Goal: Ask a question

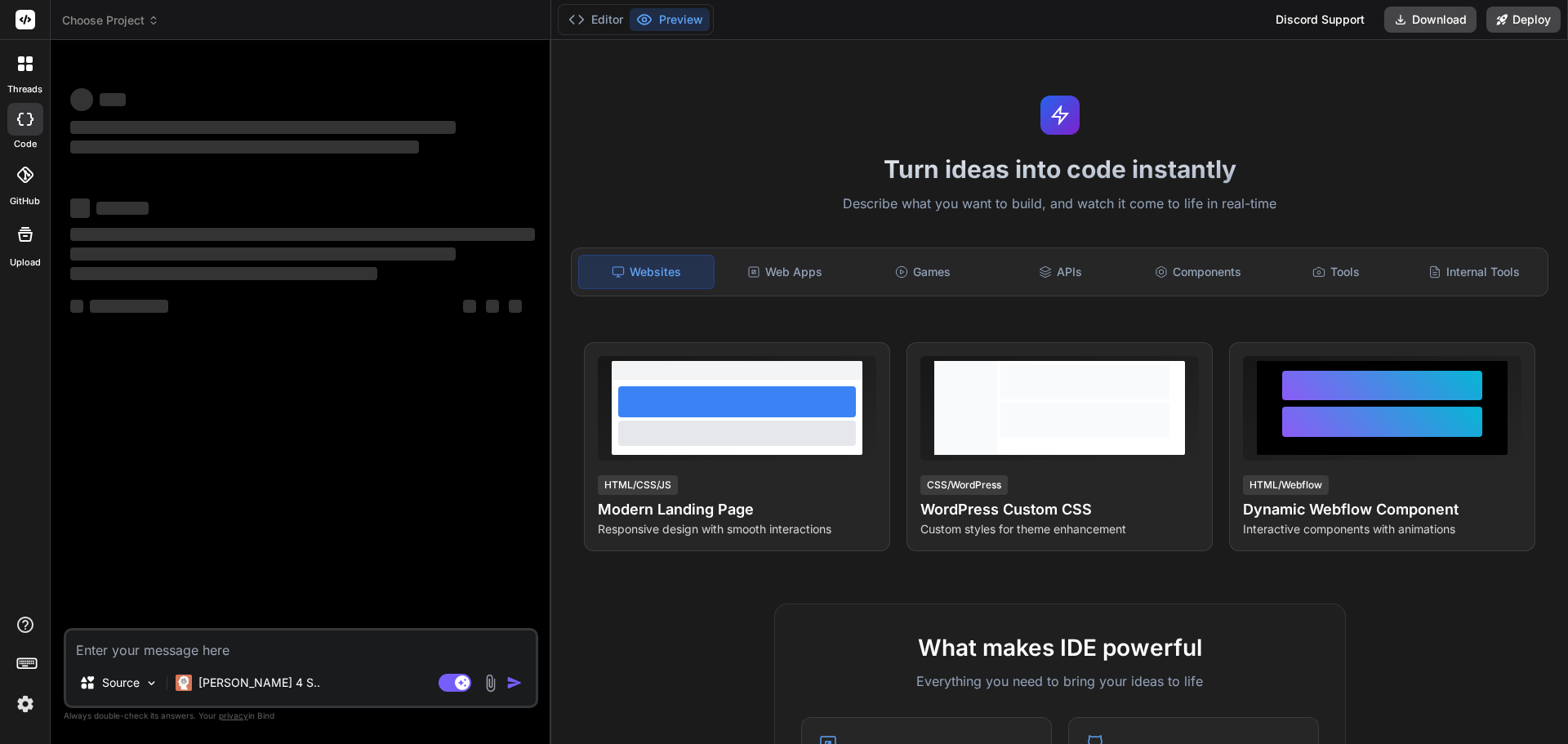
type textarea "x"
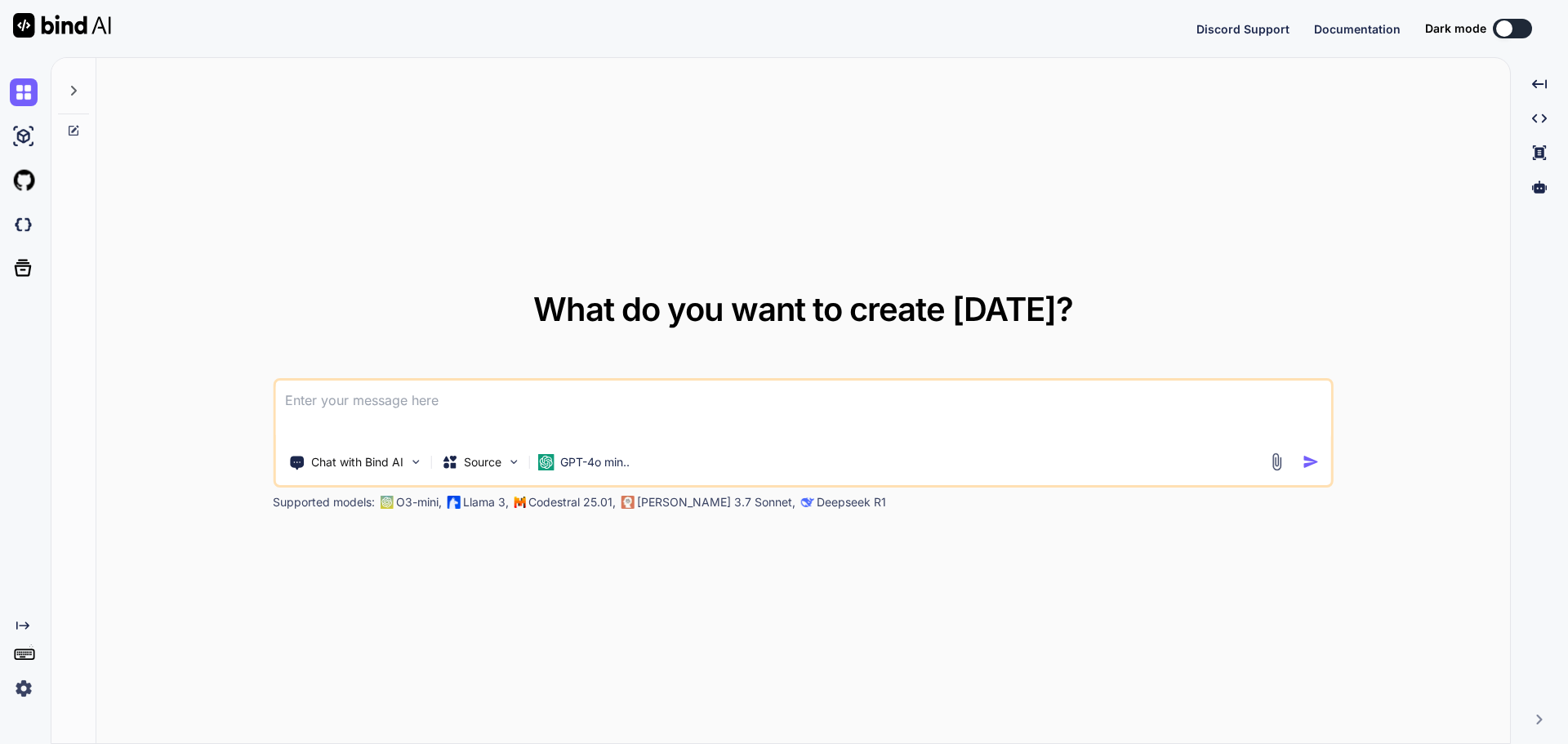
click at [366, 390] on textarea at bounding box center [803, 411] width 1057 height 60
type textarea "x"
type textarea "w"
type textarea "x"
type textarea "wh"
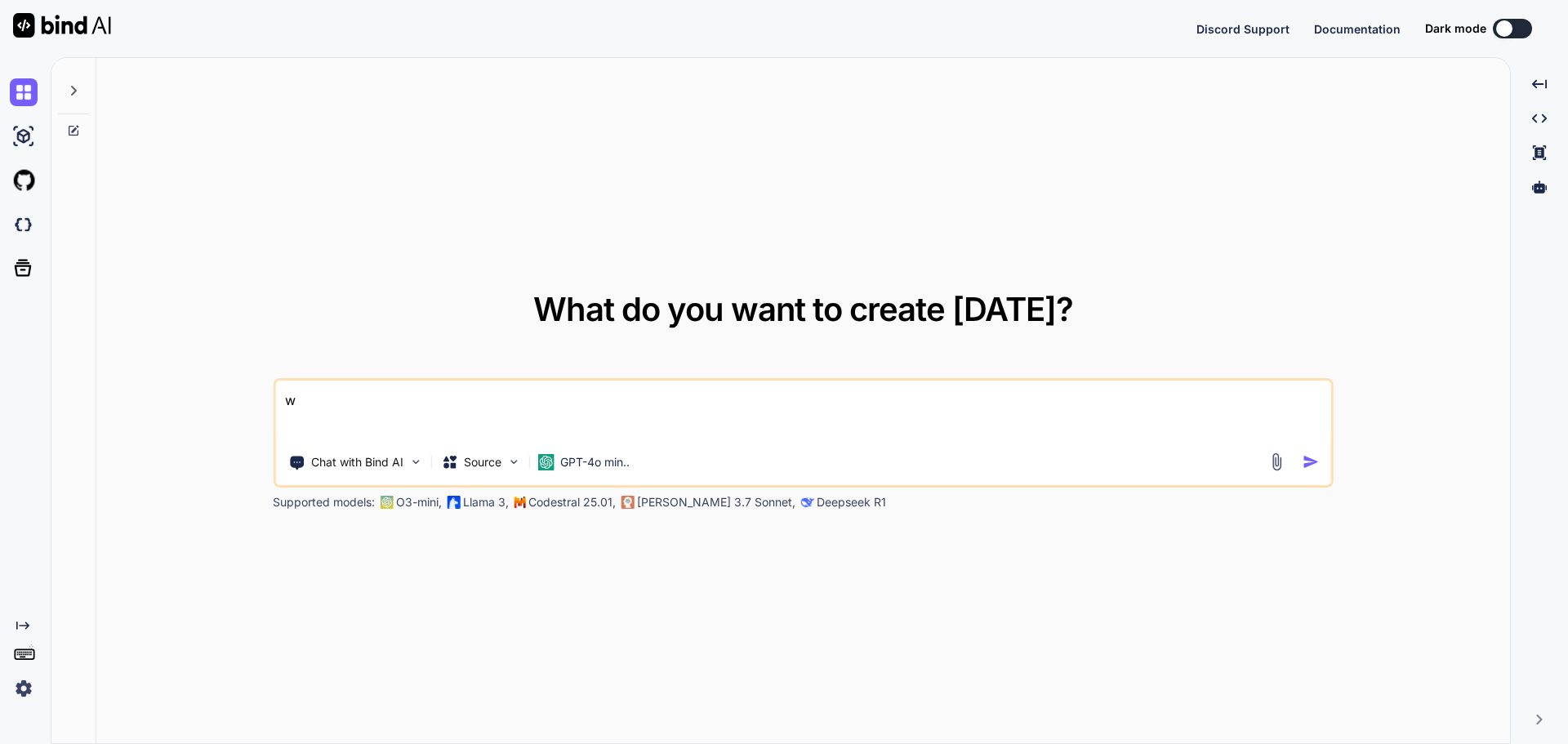
type textarea "x"
type textarea "wha"
type textarea "x"
type textarea "what"
type textarea "x"
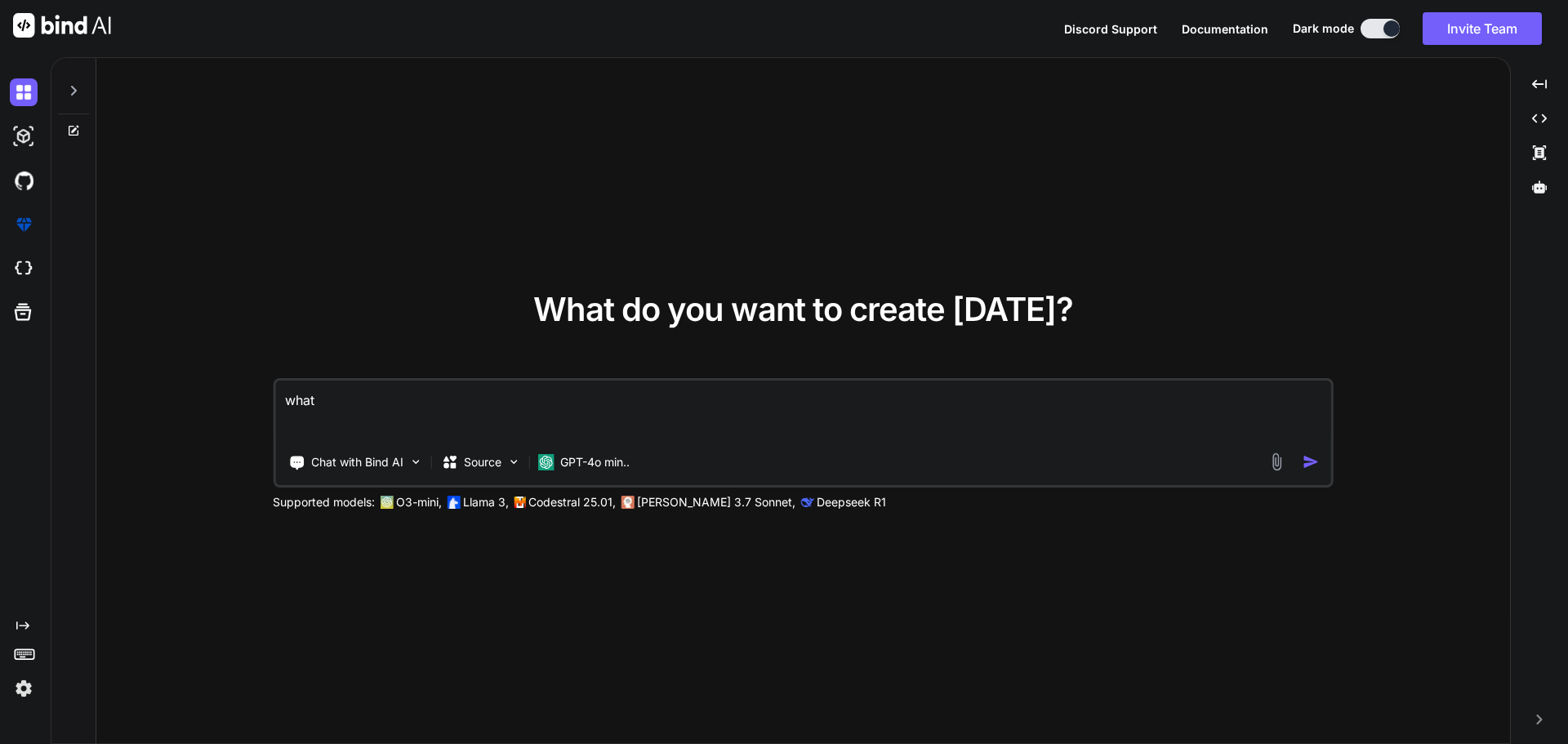
type textarea "what"
type textarea "x"
type textarea "what i"
type textarea "x"
type textarea "what is"
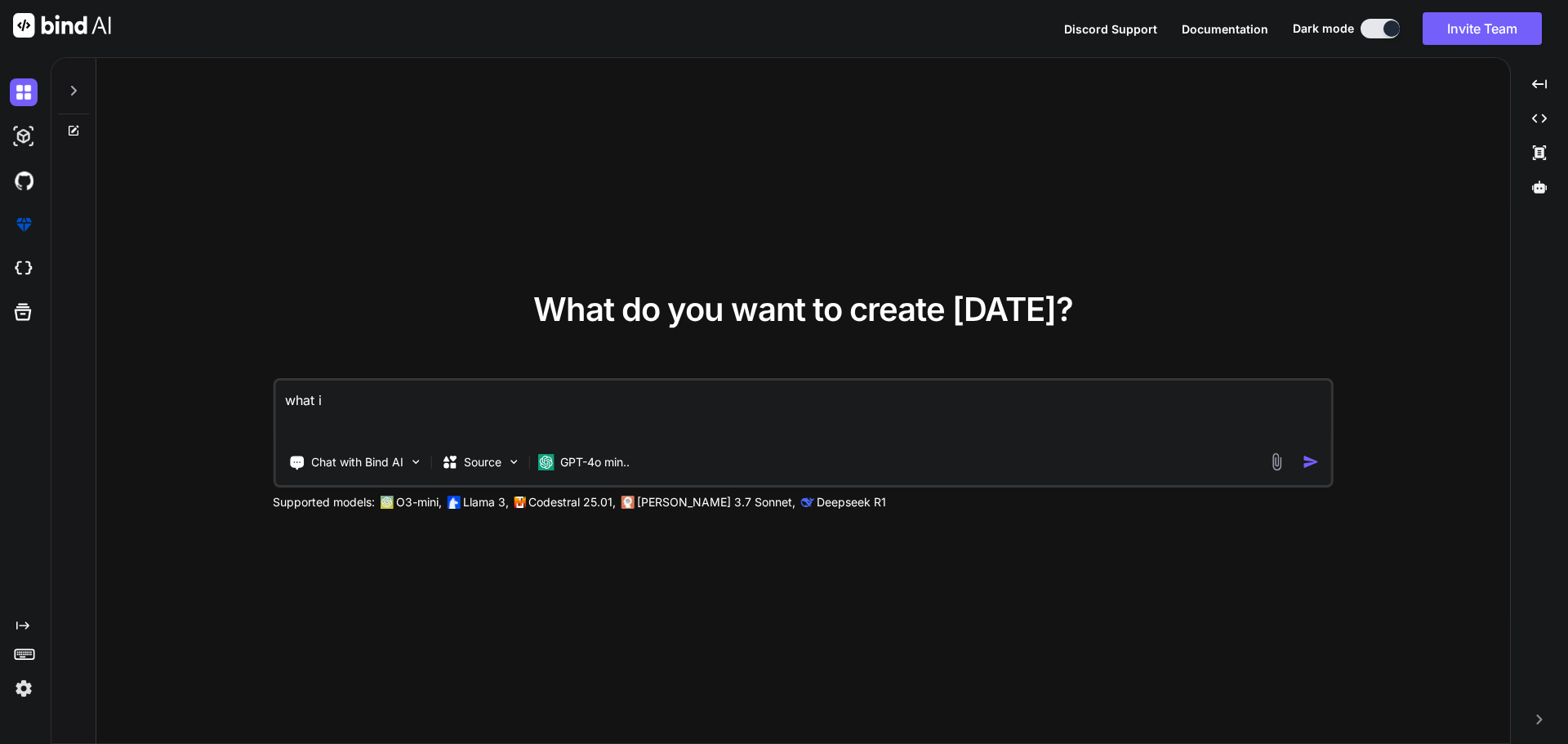
type textarea "x"
type textarea "what is"
type textarea "x"
type textarea "what is b"
type textarea "x"
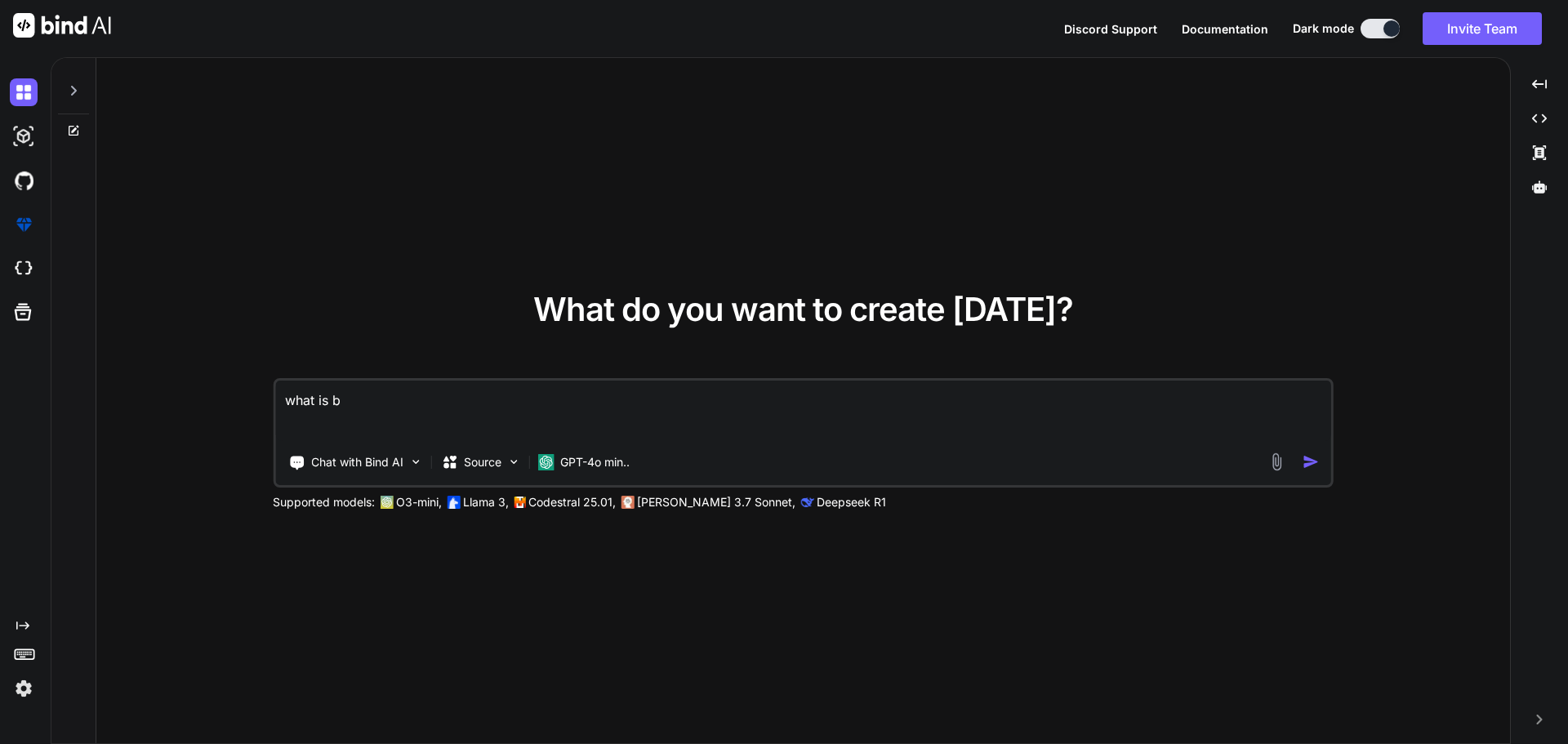
type textarea "what is ba"
type textarea "x"
type textarea "what is bat"
type textarea "x"
type textarea "what is batc"
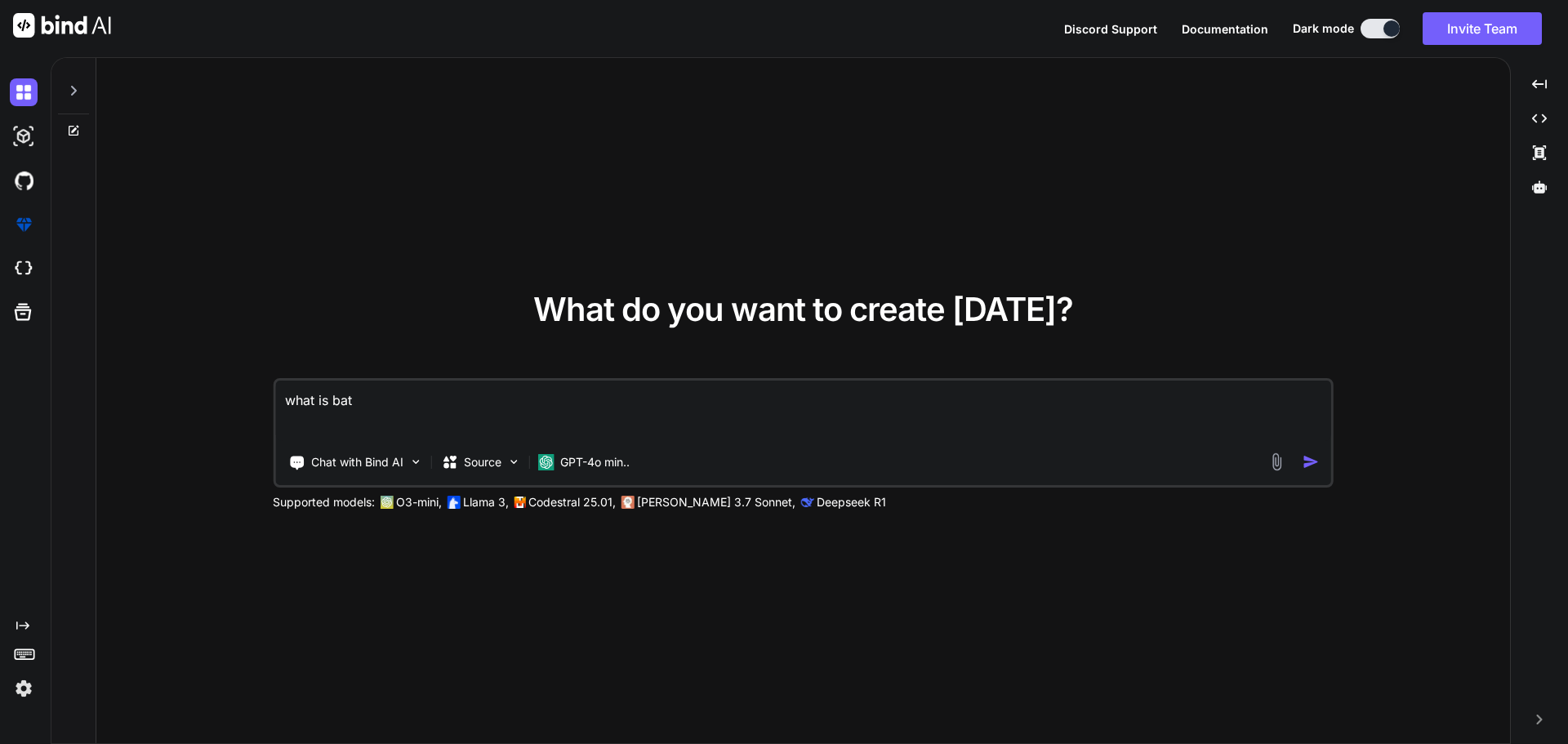
type textarea "x"
type textarea "what is batchj"
type textarea "x"
type textarea "what is batch"
type textarea "x"
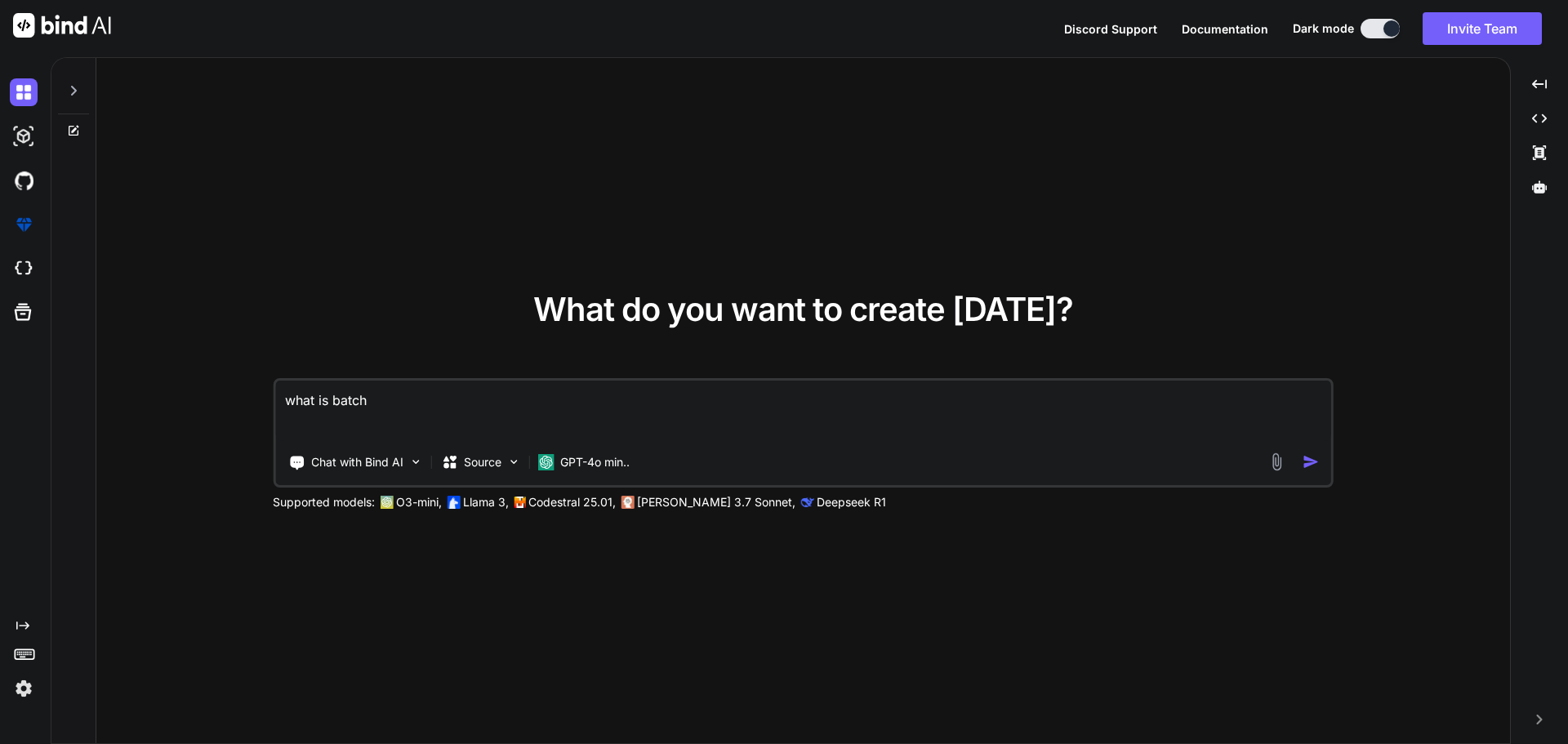
type textarea "what is batch"
type textarea "x"
type textarea "what is batch t"
type textarea "x"
type textarea "what is batch tr"
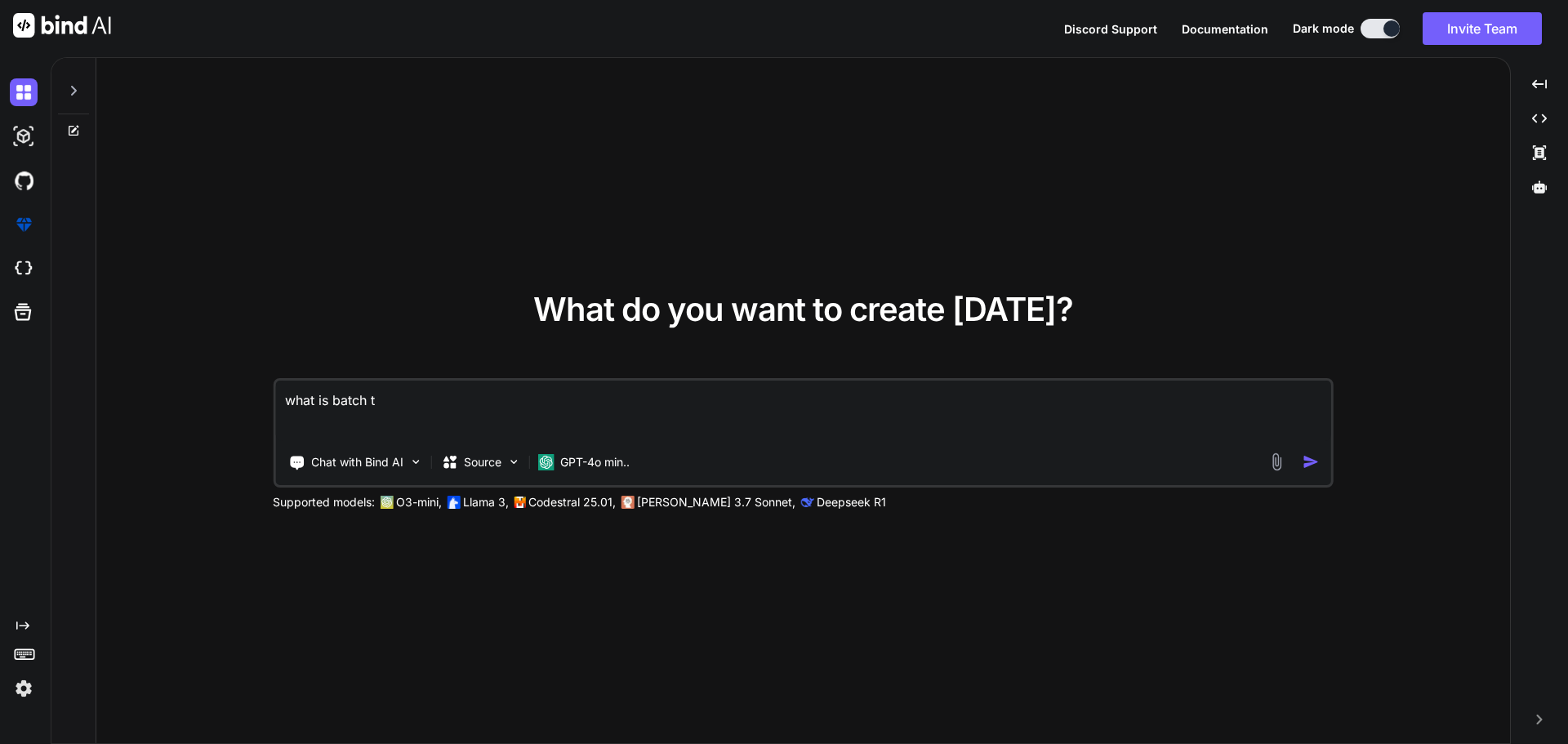
type textarea "x"
type textarea "what is batch tra"
type textarea "x"
type textarea "what is batch trac"
type textarea "x"
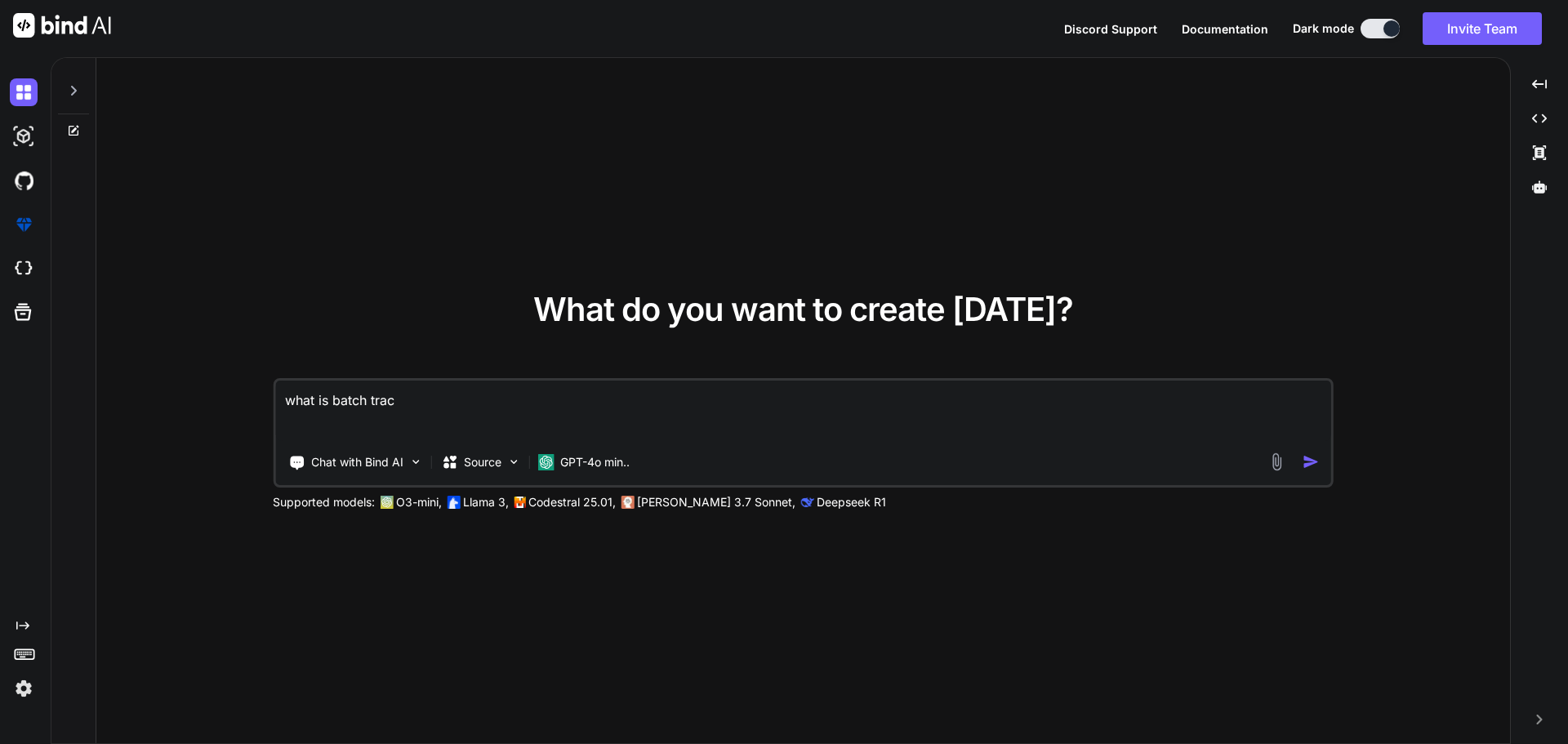
type textarea "what is batch track"
type textarea "x"
type textarea "what is batch tracki"
type textarea "x"
type textarea "what is batch trackin"
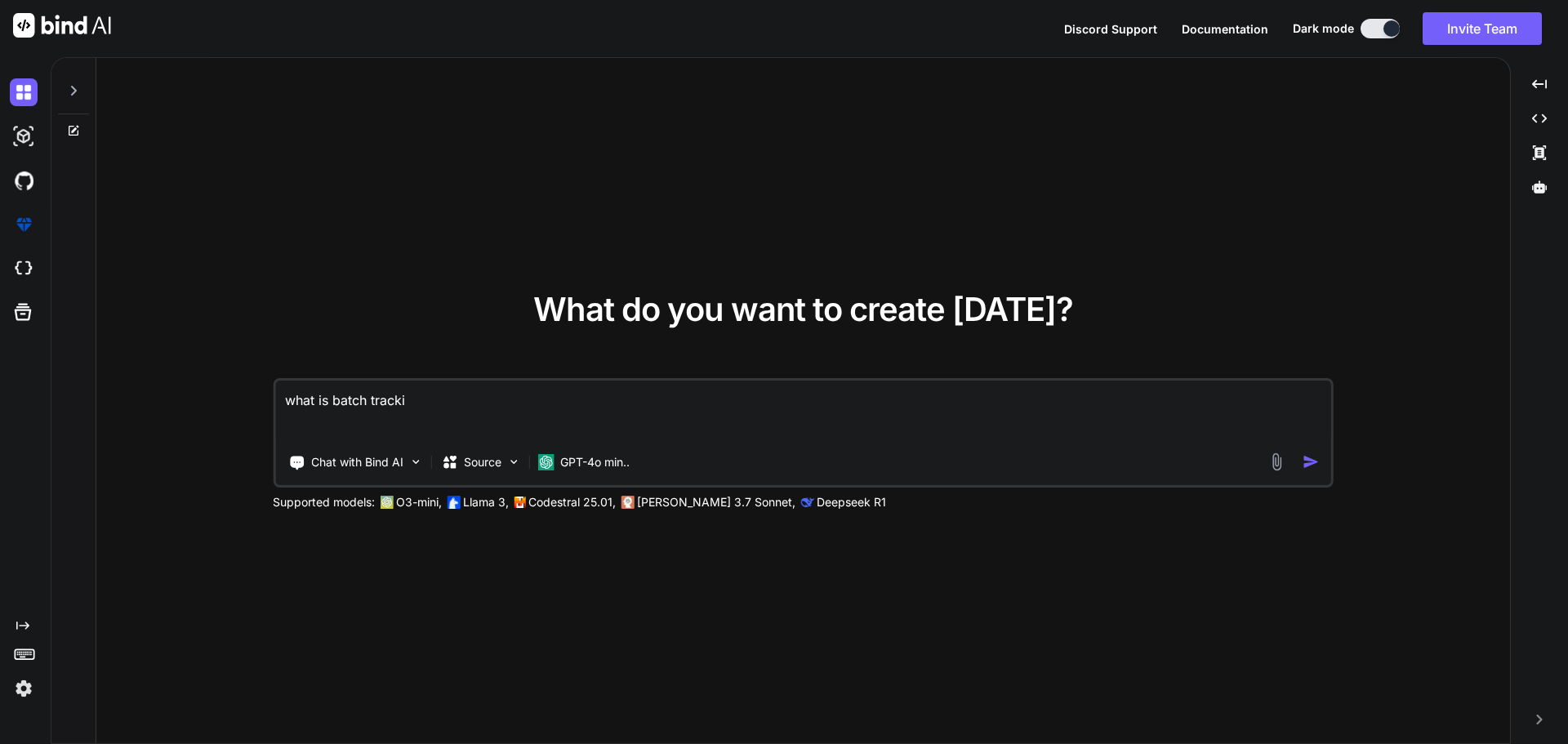
type textarea "x"
type textarea "what is batch tracking"
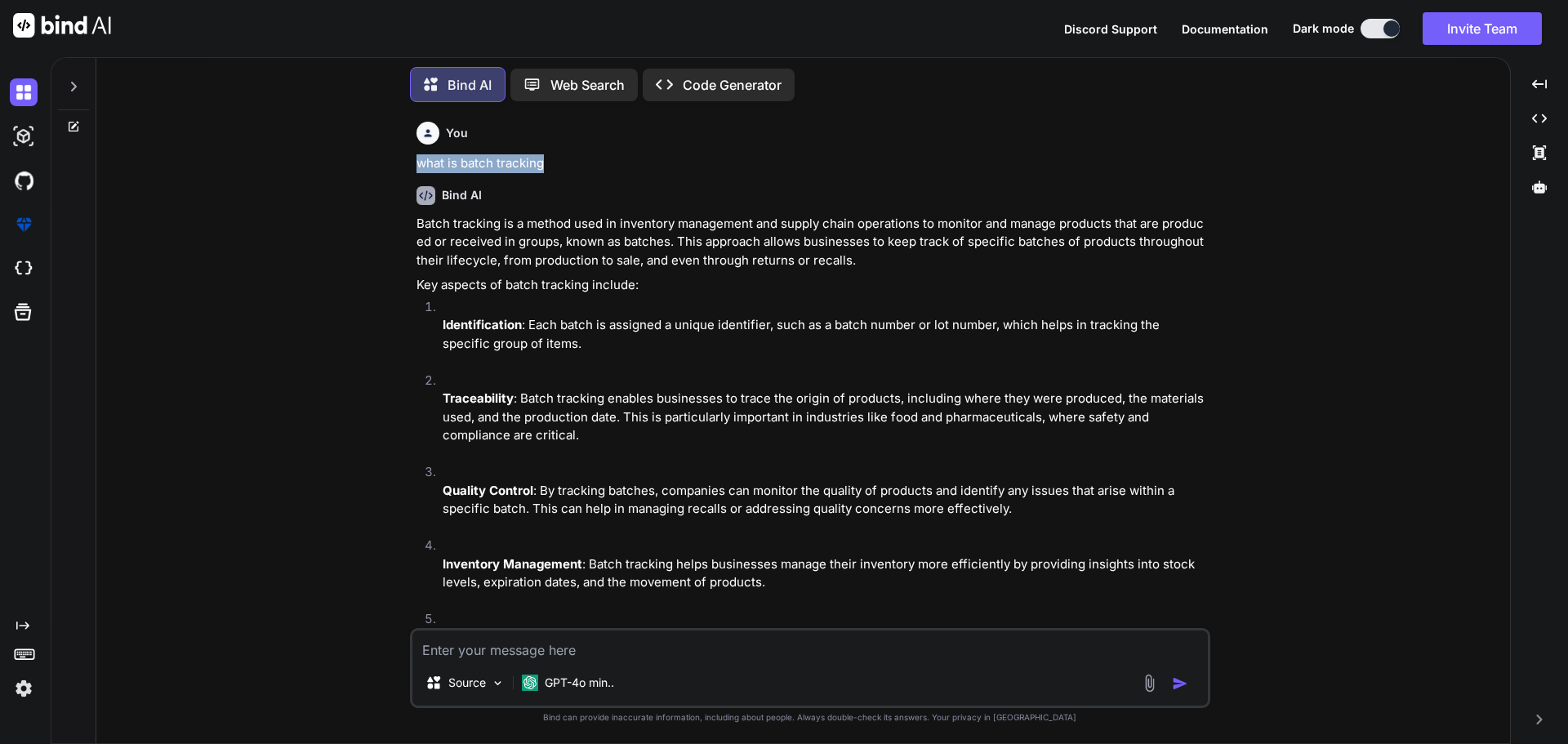
drag, startPoint x: 544, startPoint y: 158, endPoint x: 383, endPoint y: 163, distance: 161.1
click at [383, 163] on div "You what is batch tracking Bind AI Batch tracking is a method used in inventory…" at bounding box center [810, 429] width 1401 height 628
copy p "what is batch tracking"
click at [441, 645] on textarea at bounding box center [810, 645] width 796 height 29
paste textarea "what is batch tracking"
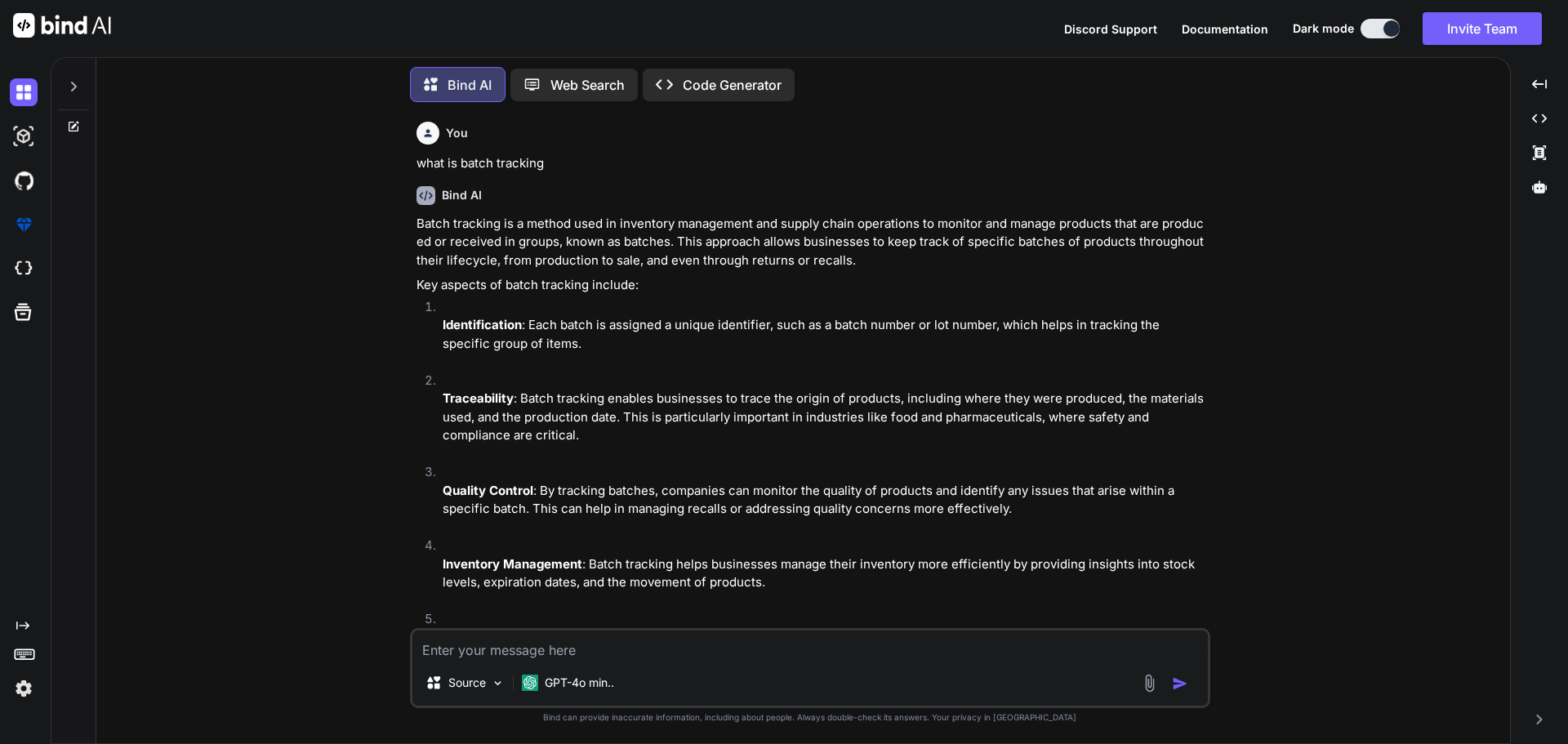
type textarea "x"
type textarea "what is batch tracking"
type textarea "x"
type textarea "what is batch tracking"
type textarea "x"
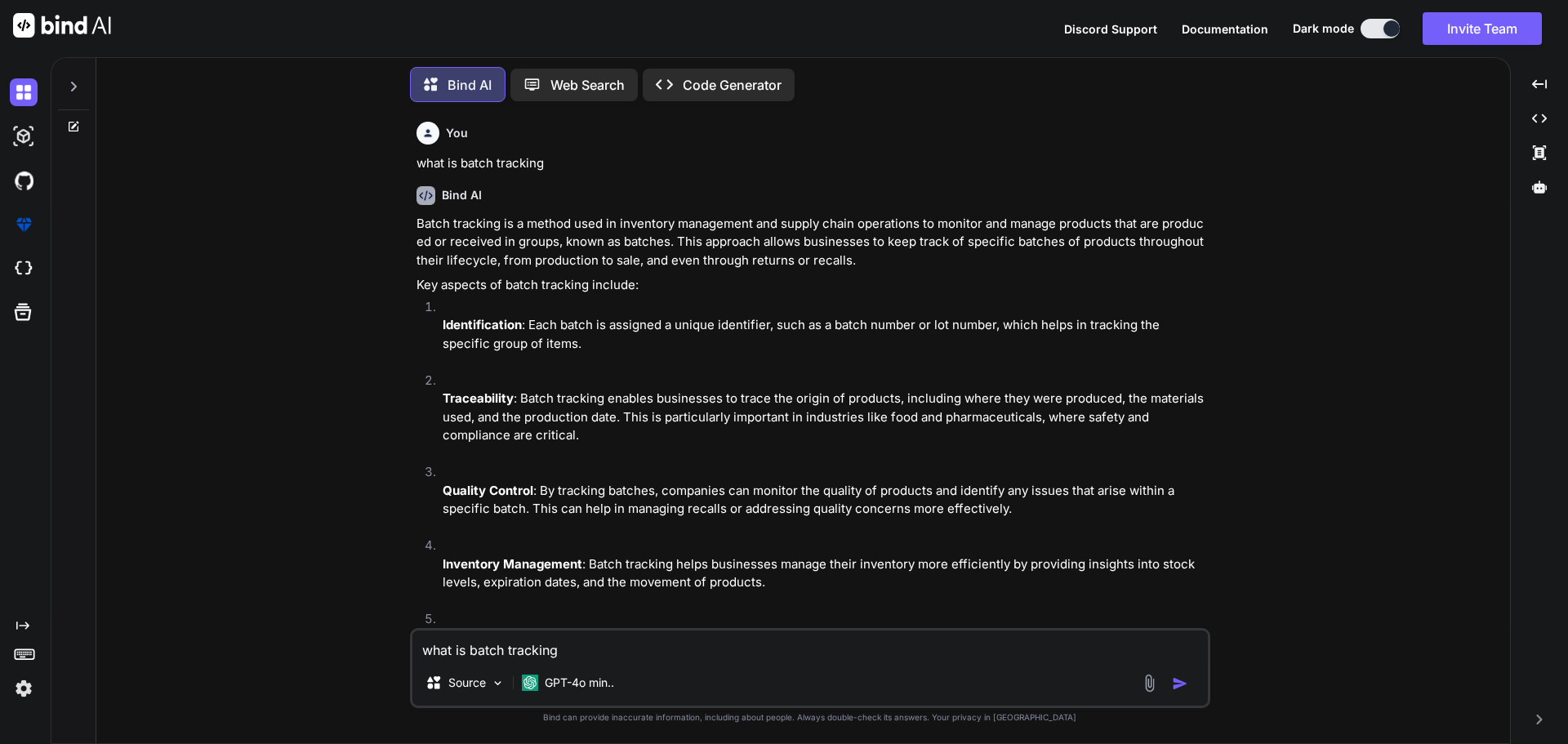
type textarea "what is batch tracking i"
type textarea "x"
type textarea "what is batch tracking in"
type textarea "x"
type textarea "what is batch tracking in"
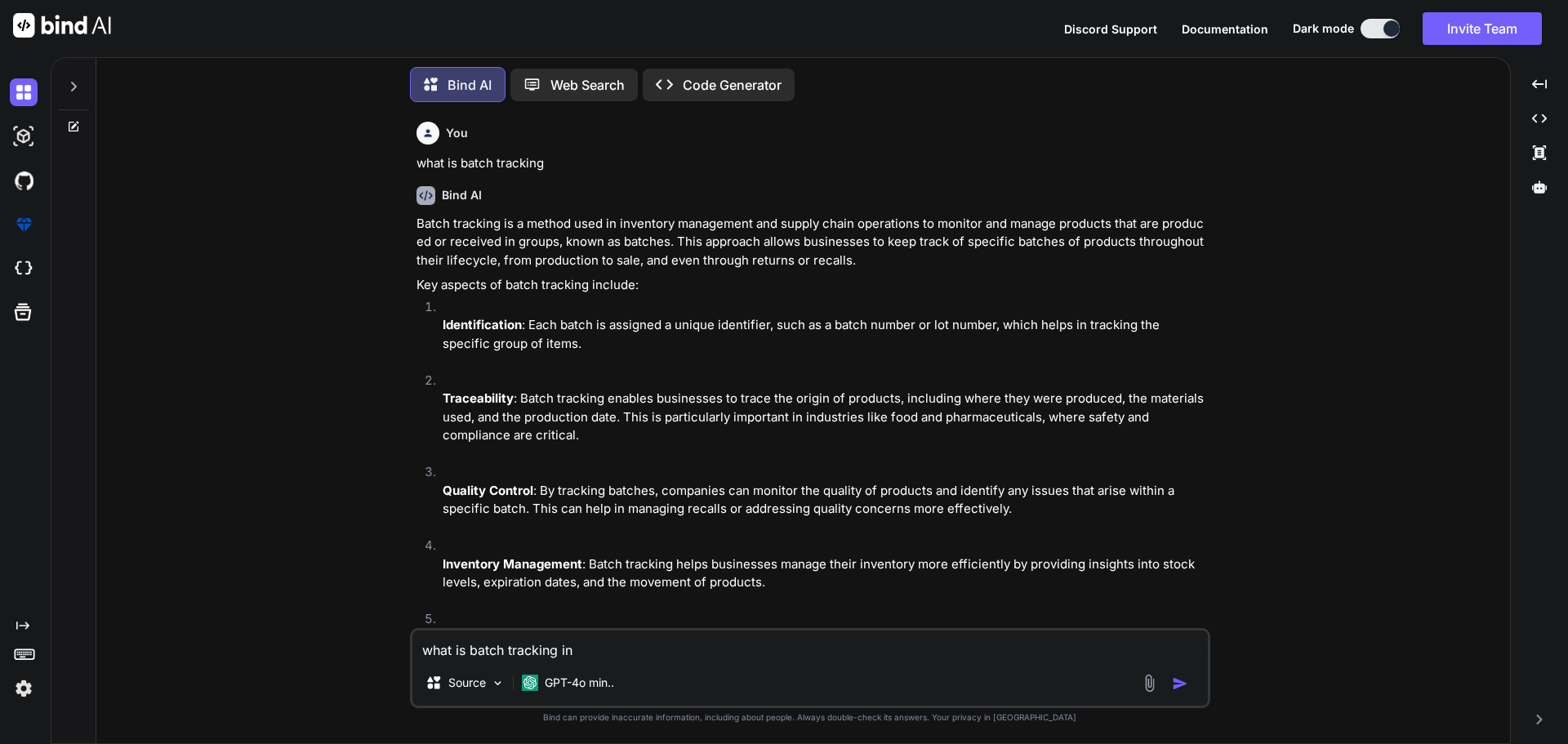
type textarea "x"
type textarea "what is batch tracking in a"
type textarea "x"
type textarea "what is batch tracking in ad"
type textarea "x"
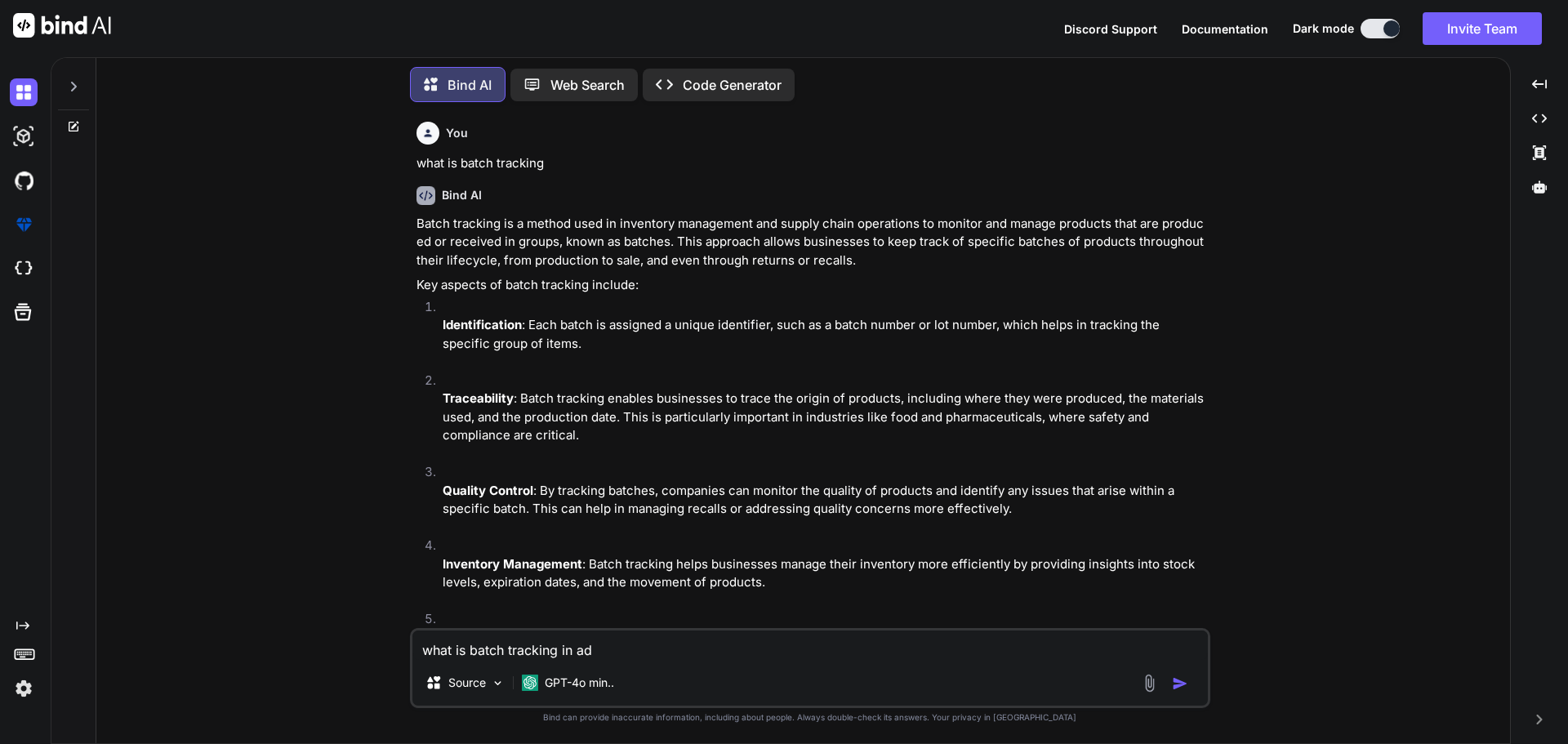
type textarea "what is batch tracking in add"
type textarea "x"
type textarea "what is batch tracking in addi"
type textarea "x"
type textarea "what is batch tracking in addin"
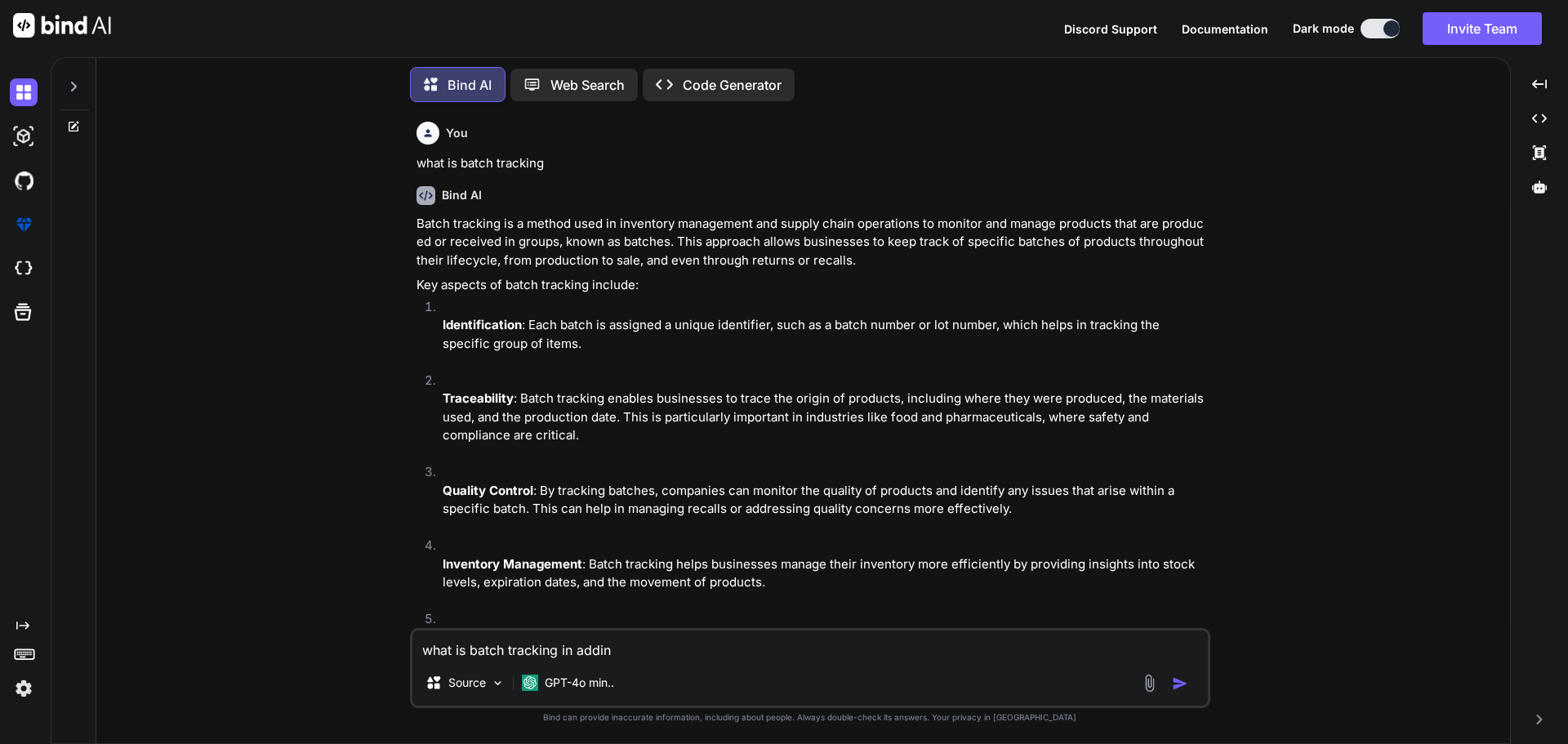
type textarea "x"
type textarea "what is batch tracking in adding"
type textarea "x"
type textarea "what is batch tracking in adding"
type textarea "x"
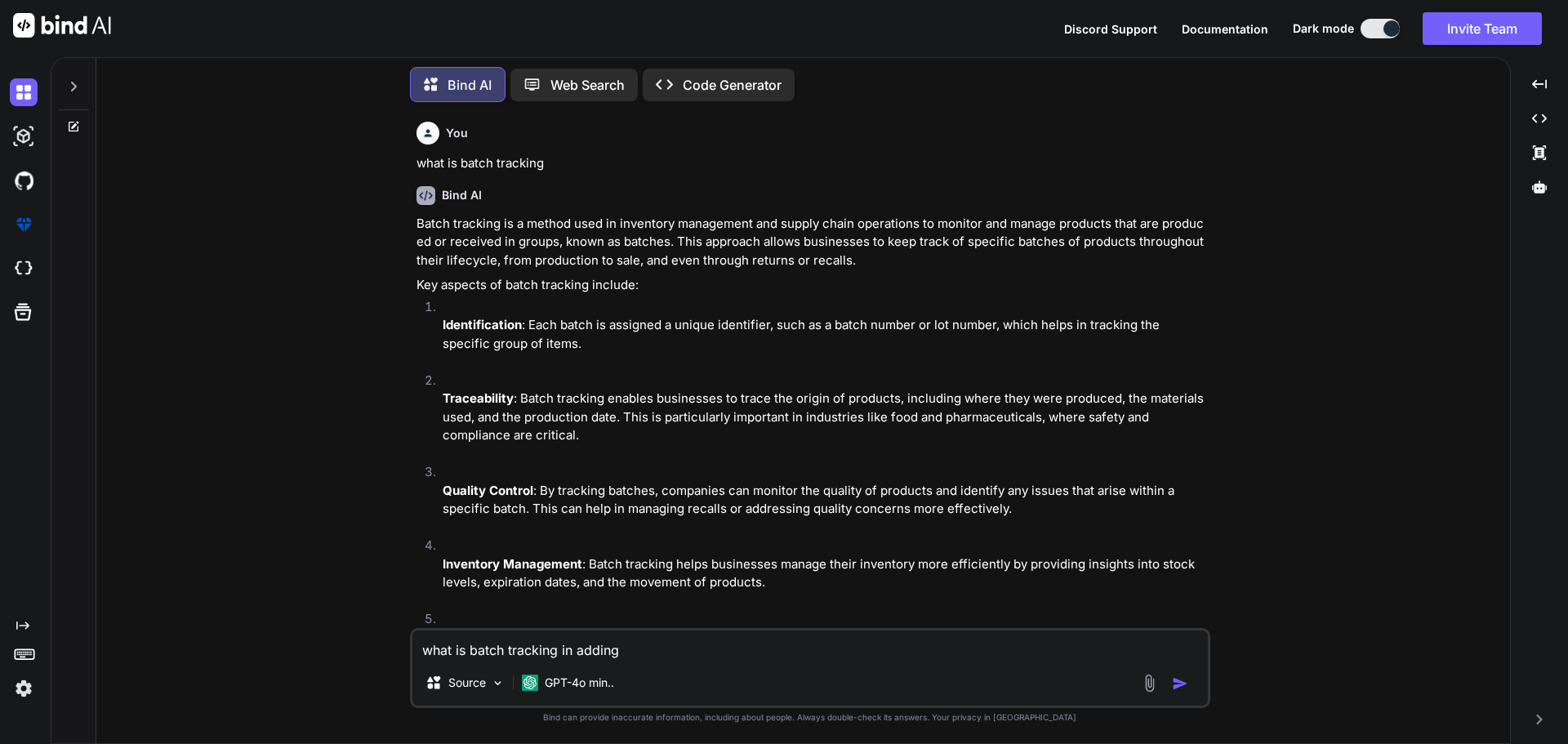
type textarea "what is batch tracking in adding Q"
type textarea "x"
type textarea "what is batch tracking in adding QS"
type textarea "x"
type textarea "what is batch tracking in adding QSR"
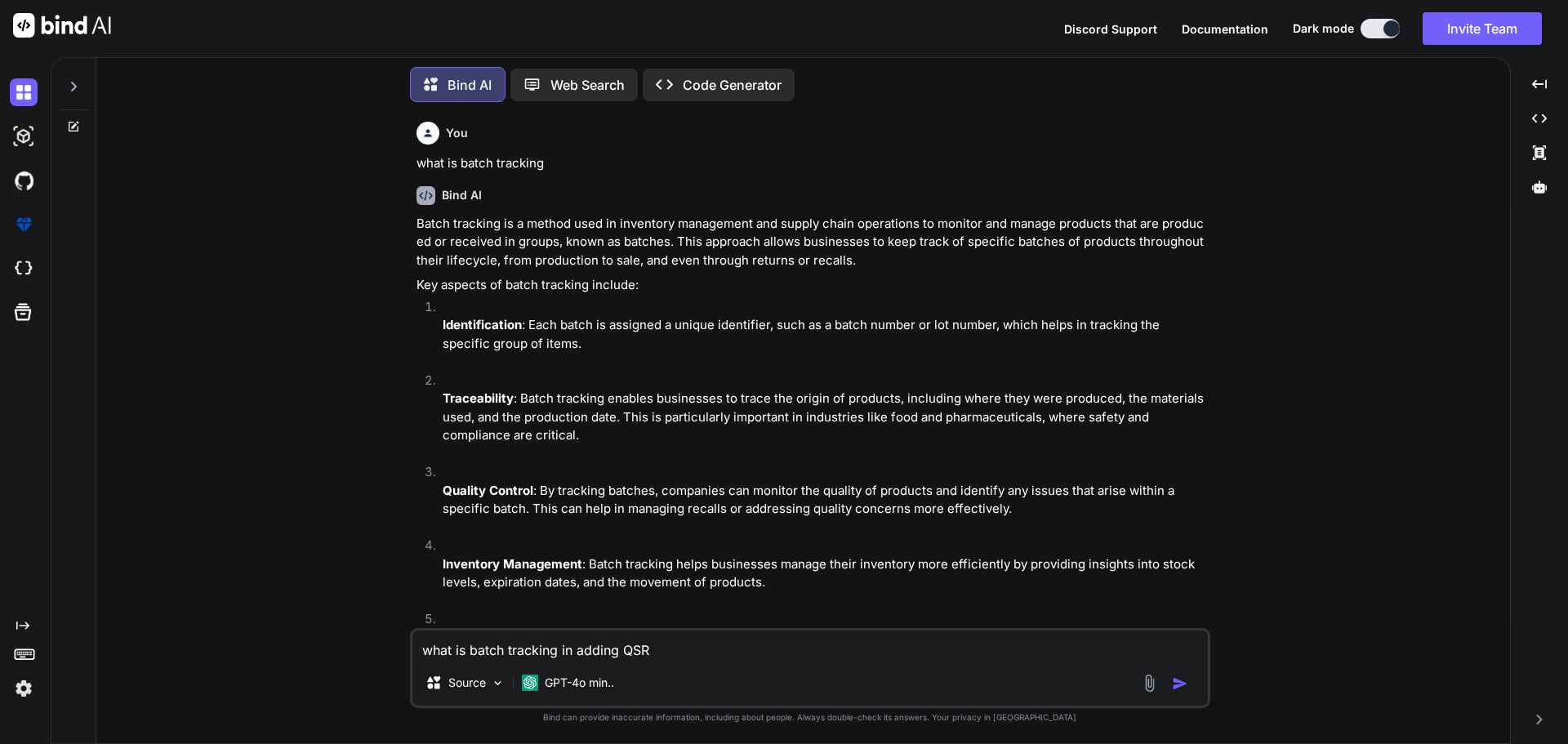
type textarea "x"
type textarea "what is batch tracking in adding QSR"
type textarea "x"
type textarea "what is batch tracking in adding QSR r"
type textarea "x"
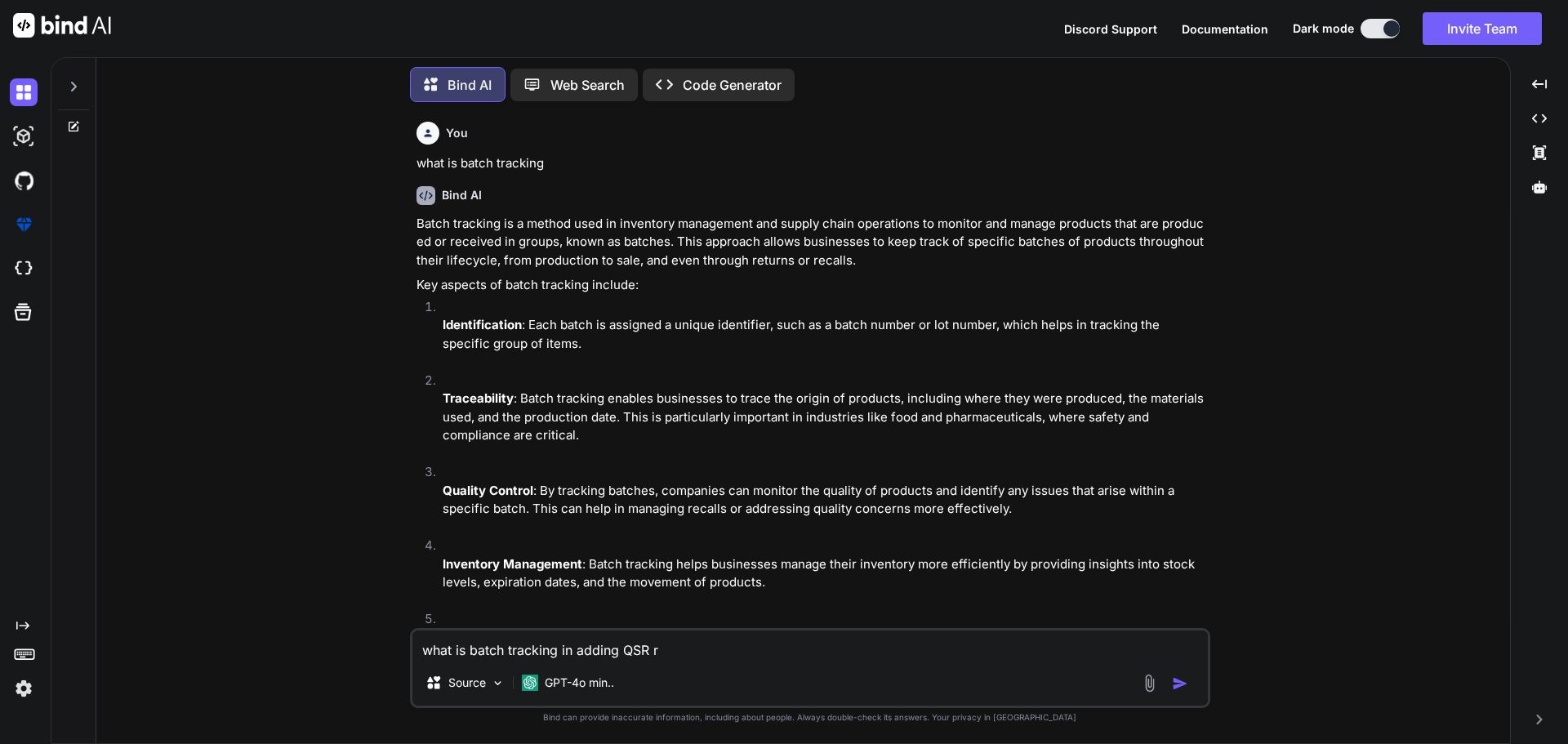
type textarea "what is batch tracking in adding QSR ra"
type textarea "x"
type textarea "what is batch tracking in adding QSR raw"
type textarea "x"
type textarea "what is batch tracking in adding QSR raw"
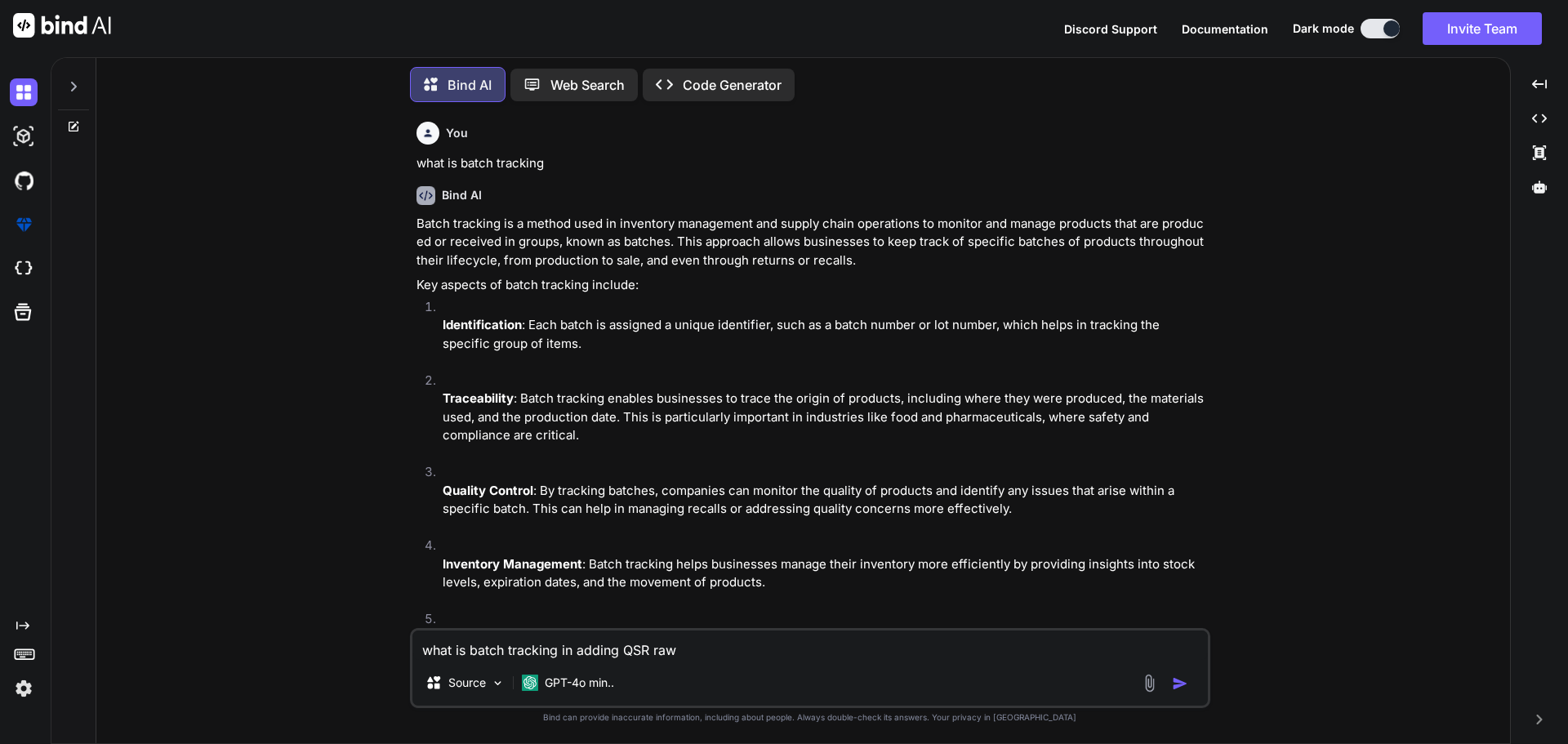
type textarea "x"
type textarea "what is batch tracking in adding QSR raw m"
type textarea "x"
type textarea "what is batch tracking in adding QSR raw ma"
type textarea "x"
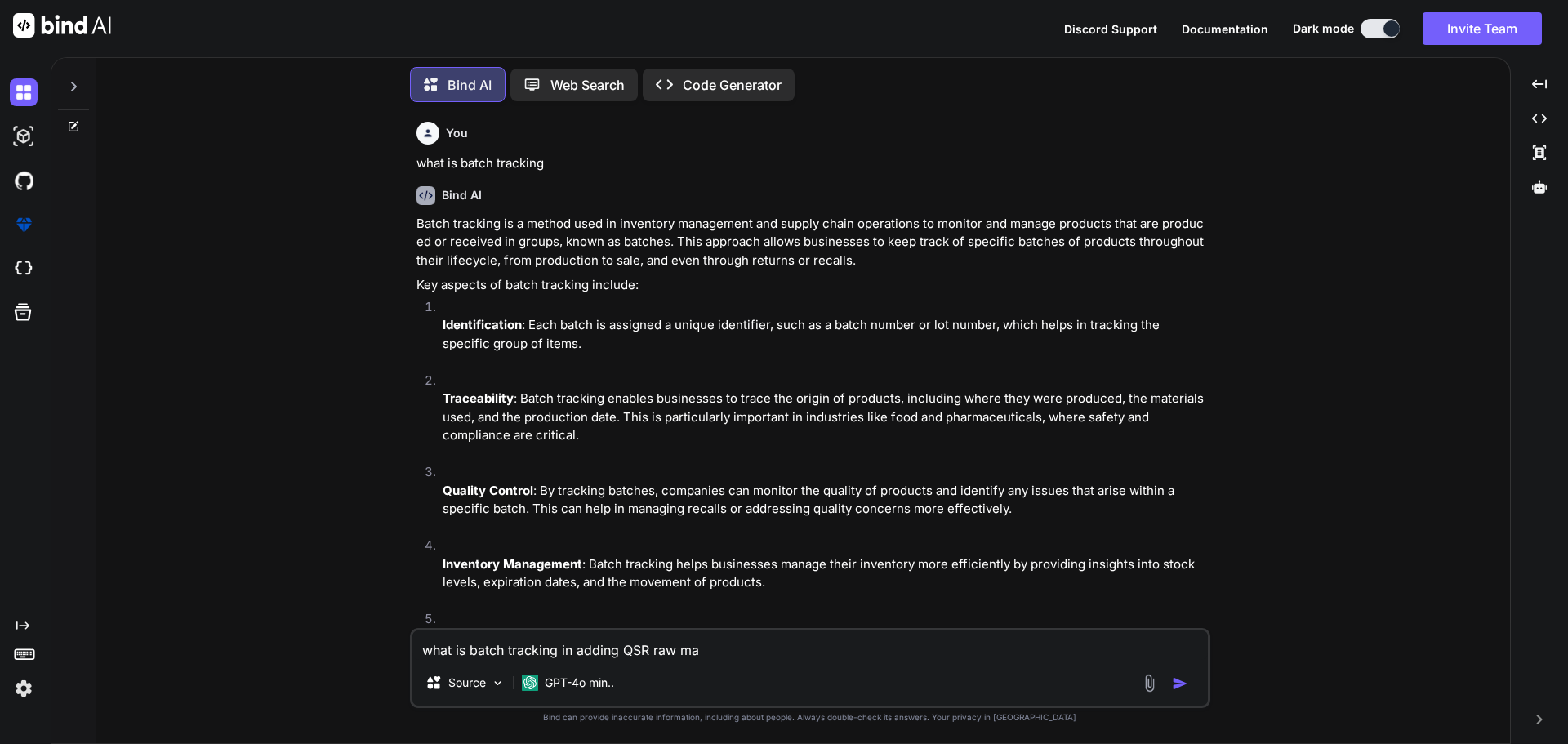
type textarea "what is batch tracking in adding QSR raw mat"
type textarea "x"
type textarea "what is batch tracking in adding QSR raw mate"
type textarea "x"
type textarea "what is batch tracking in adding QSR raw mater"
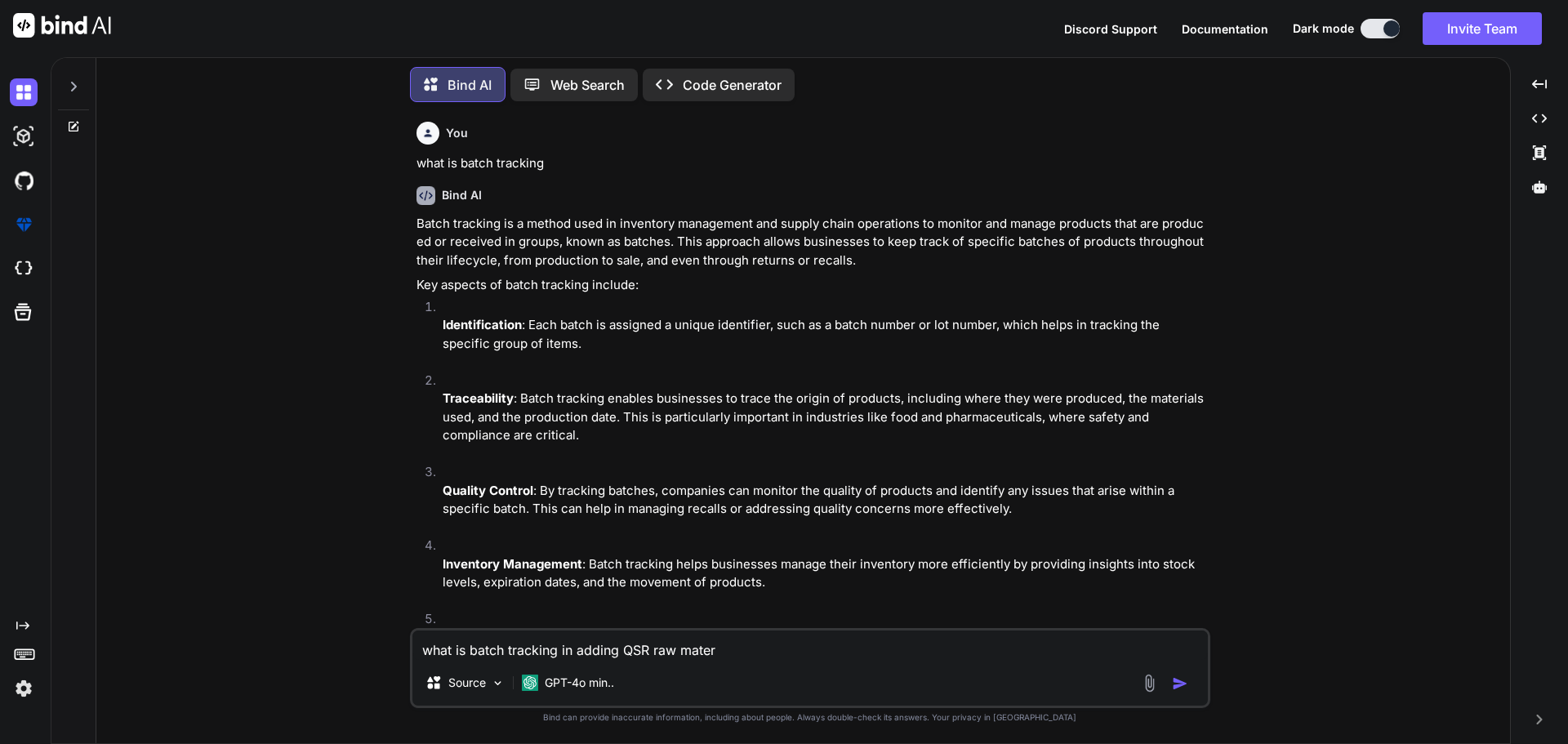
type textarea "x"
type textarea "what is batch tracking in adding QSR raw materi"
type textarea "x"
type textarea "what is batch tracking in adding QSR raw materia"
type textarea "x"
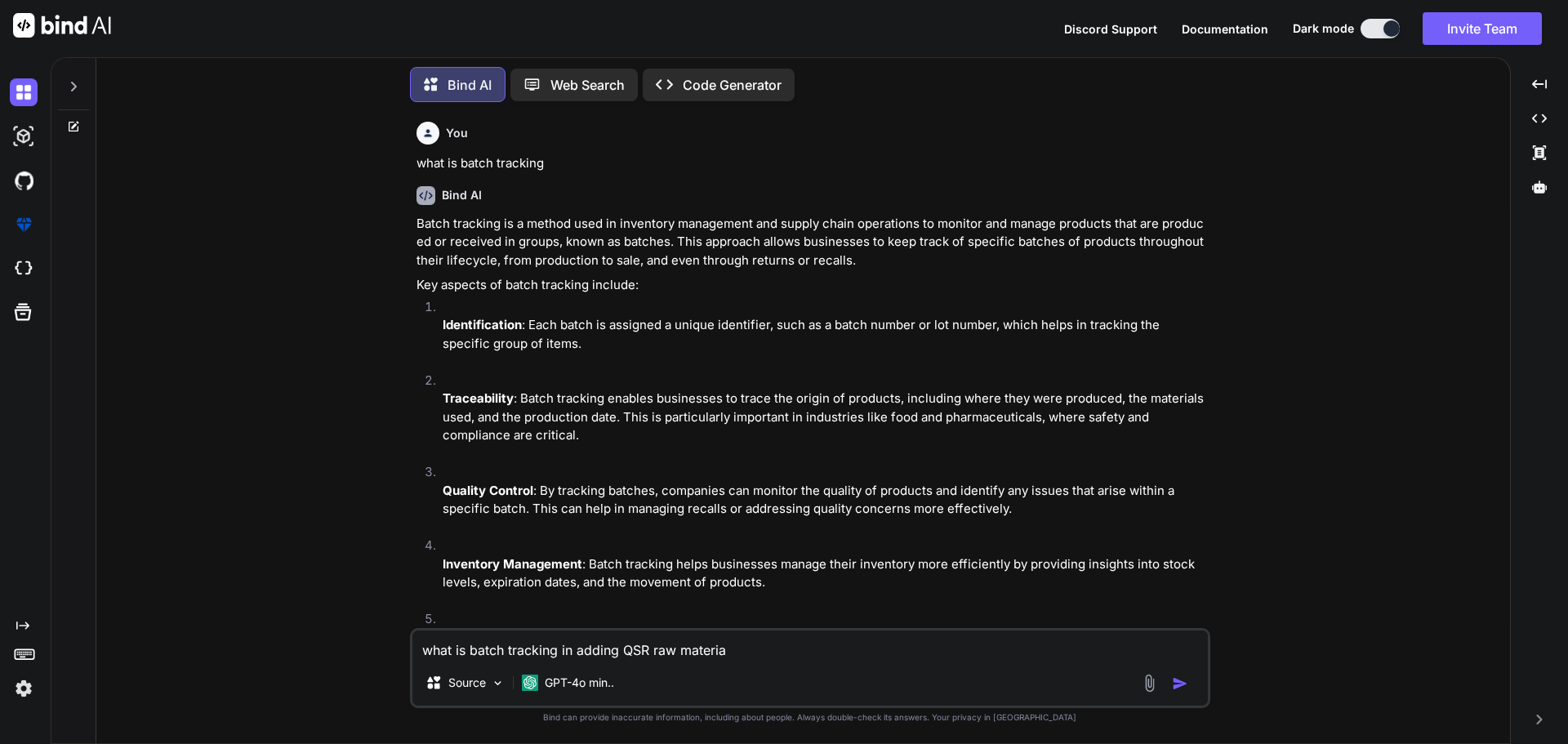
type textarea "what is batch tracking in adding QSR raw material"
type textarea "x"
type textarea "what is batch tracking in adding QSR raw material"
type textarea "x"
type textarea "what is batch tracking in adding QSRraw material"
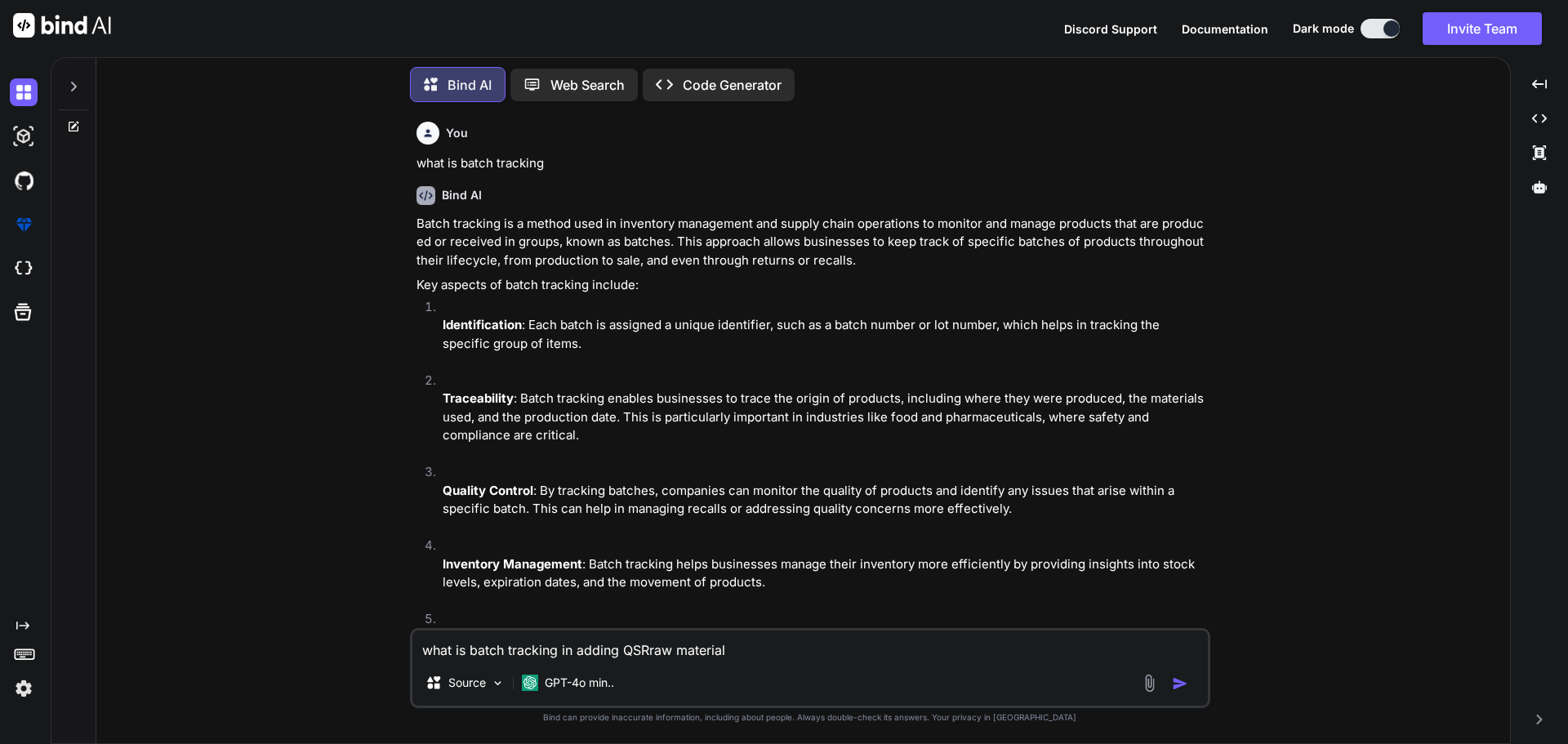
type textarea "x"
type textarea "what is batch tracking in adding QSraw material"
type textarea "x"
type textarea "what is batch tracking in adding Qraw material"
type textarea "x"
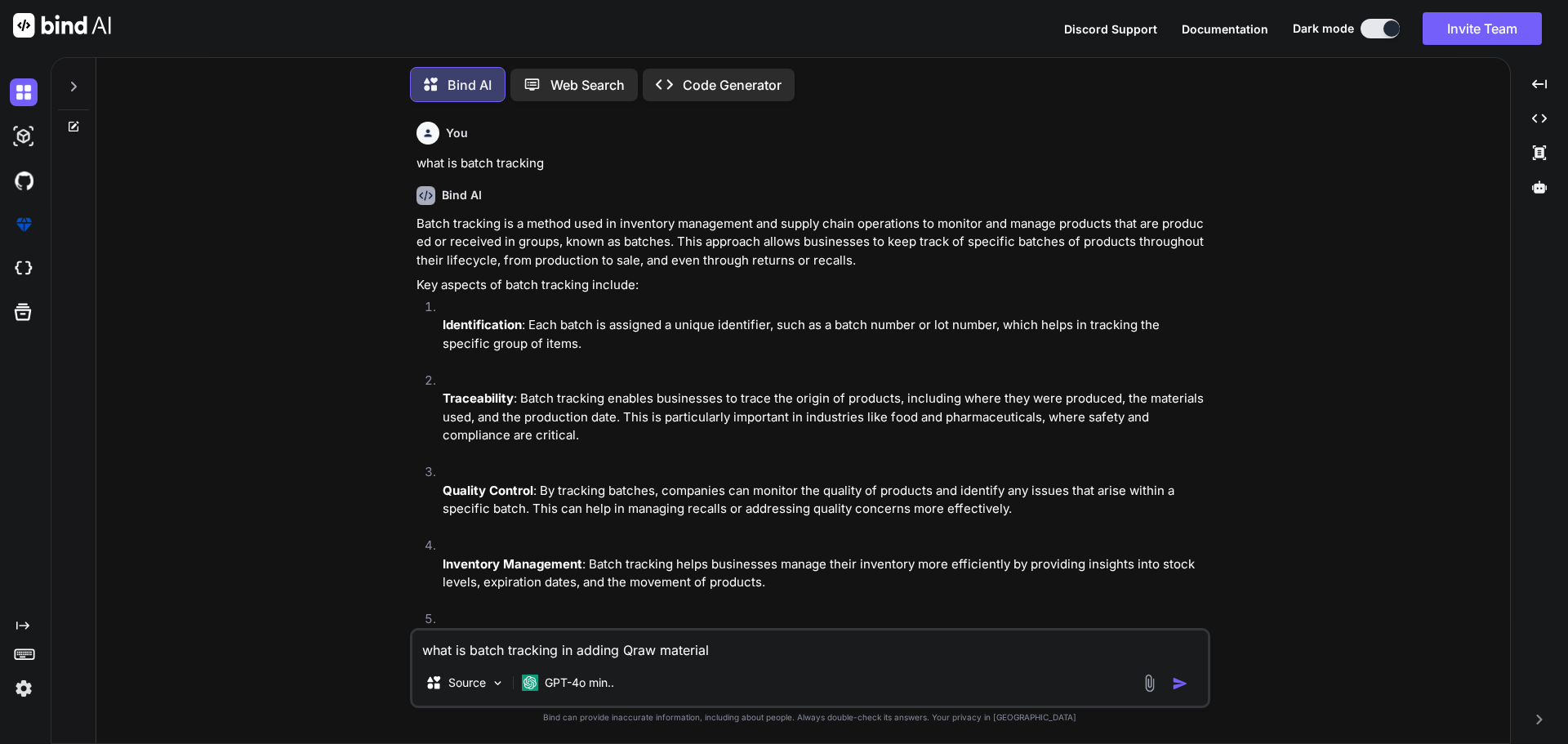
type textarea "what is batch tracking in adding raw material"
type textarea "x"
type textarea "what is batch tracking in addingraw material"
type textarea "x"
type textarea "what is batch tracking in adding raw material"
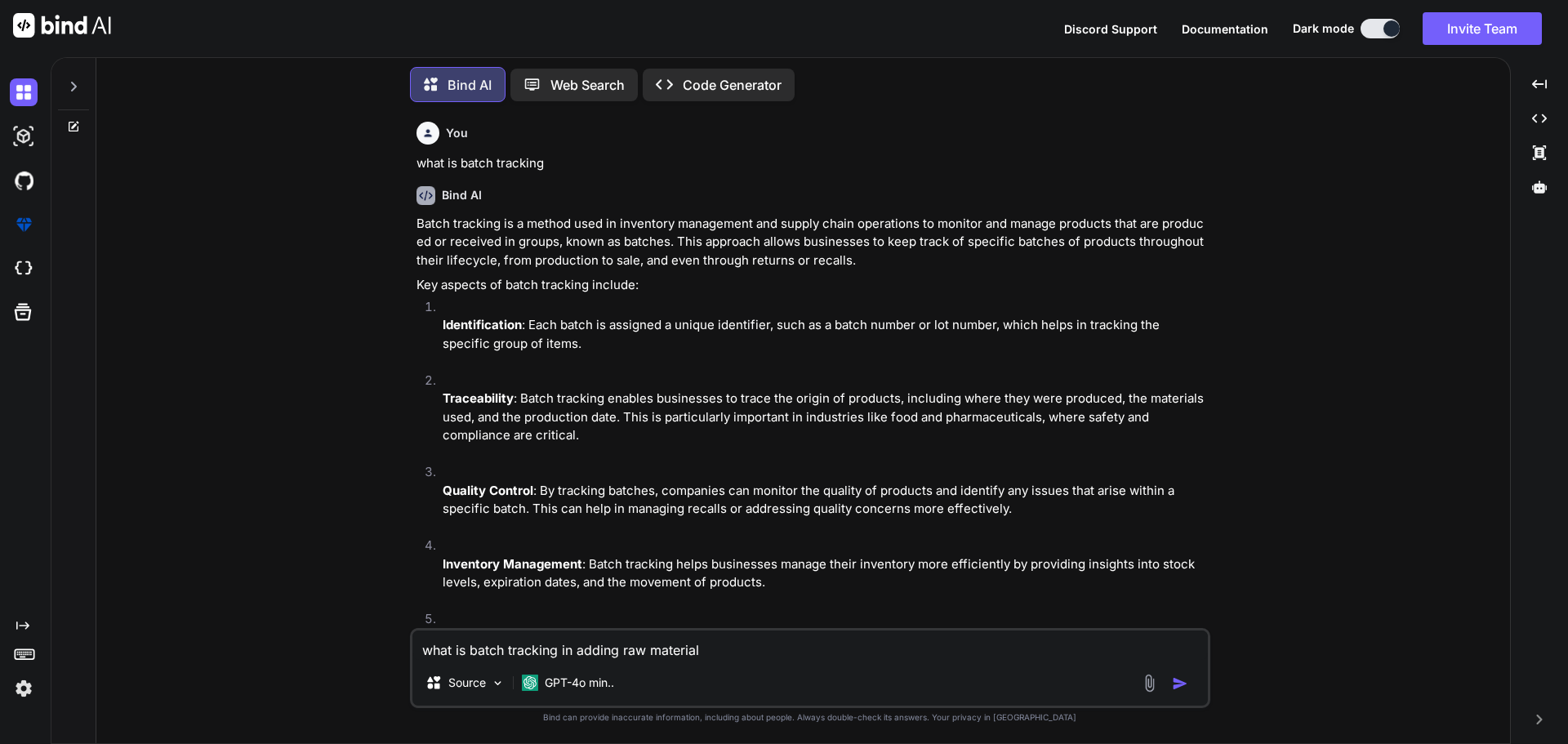
type textarea "x"
type textarea "what is batch tracking in adding raw material i"
type textarea "x"
type textarea "what is batch tracking in adding raw material in"
type textarea "x"
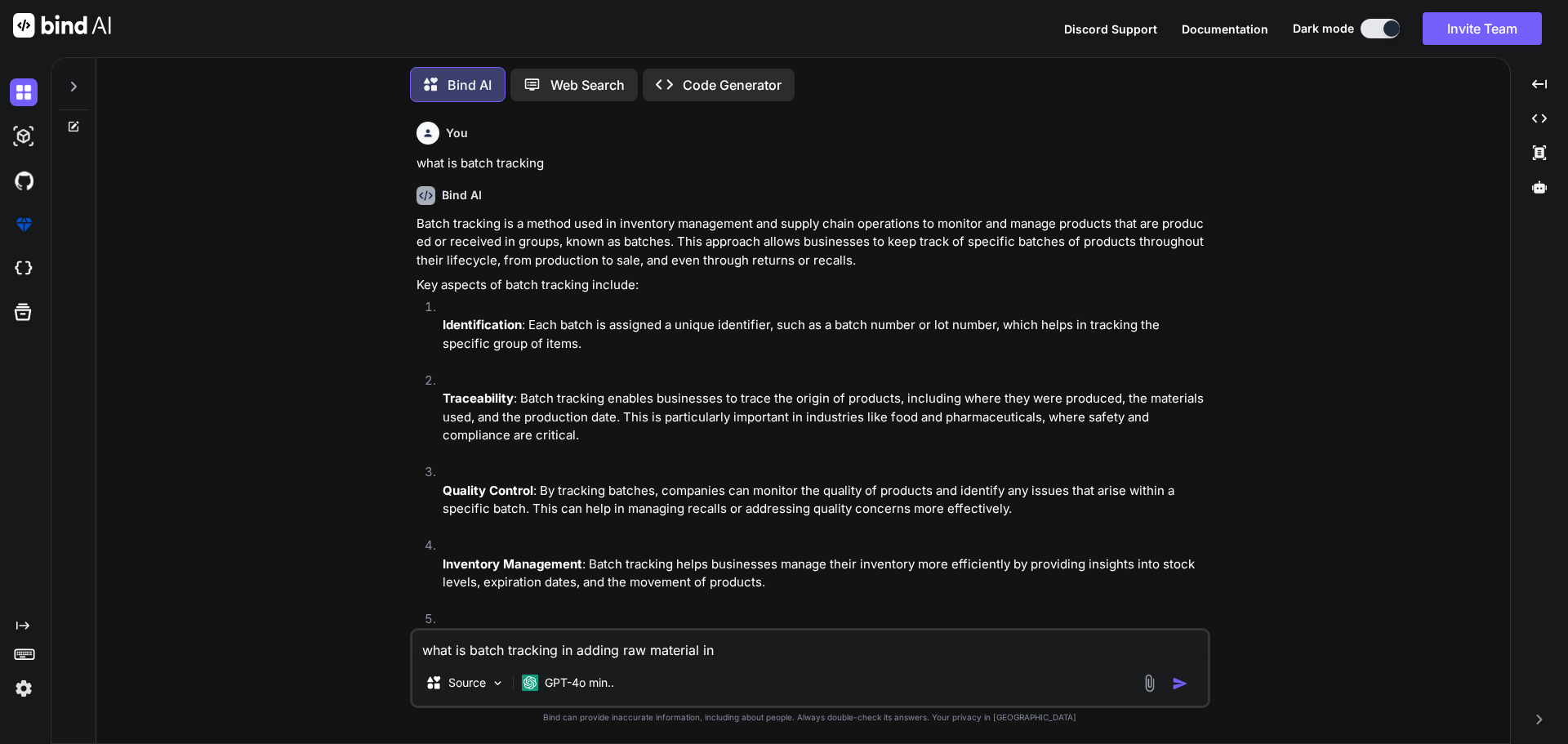
type textarea "what is batch tracking in adding raw material in"
type textarea "x"
type textarea "what is batch tracking in adding raw material in Q"
type textarea "x"
type textarea "what is batch tracking in adding raw material in QS"
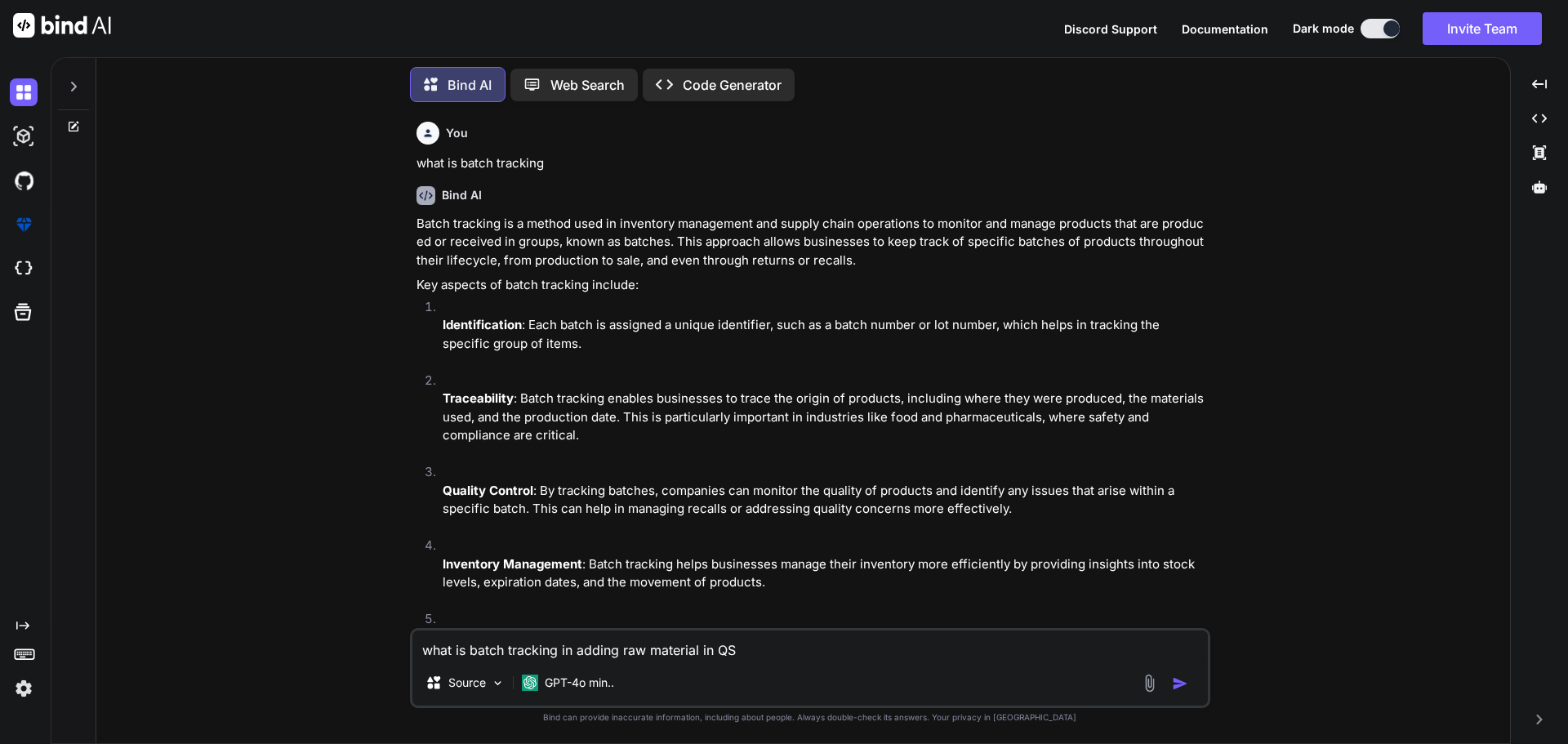
type textarea "x"
type textarea "what is batch tracking in adding raw material in QSR"
type textarea "x"
type textarea "what is batch tracking in adding raw material in QSR"
type textarea "x"
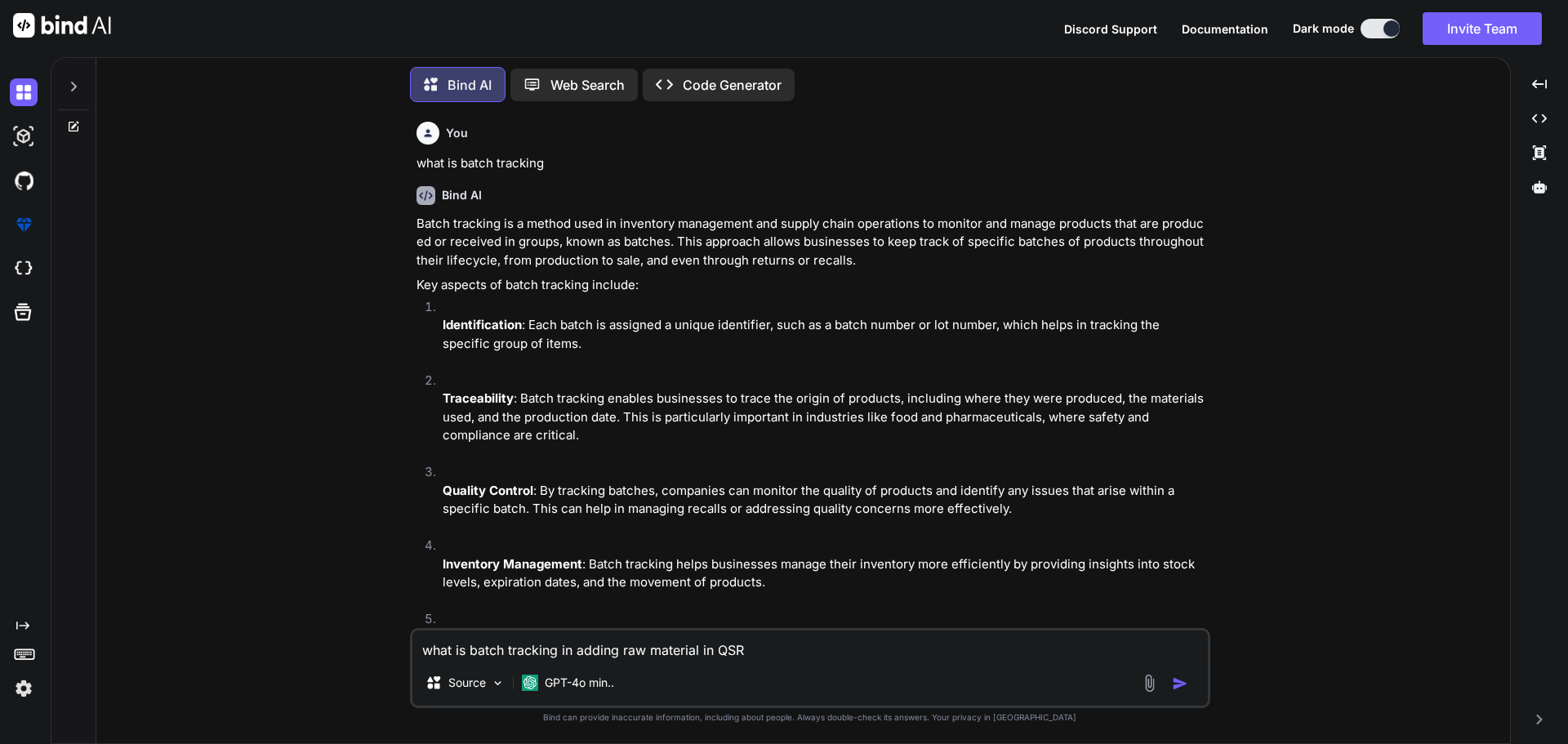
type textarea "what is batch tracking in adding raw material in QSR B"
type textarea "x"
type textarea "what is batch tracking in adding raw material in QSR Ba"
type textarea "x"
type textarea "what is batch tracking in adding raw material in QSR Bac"
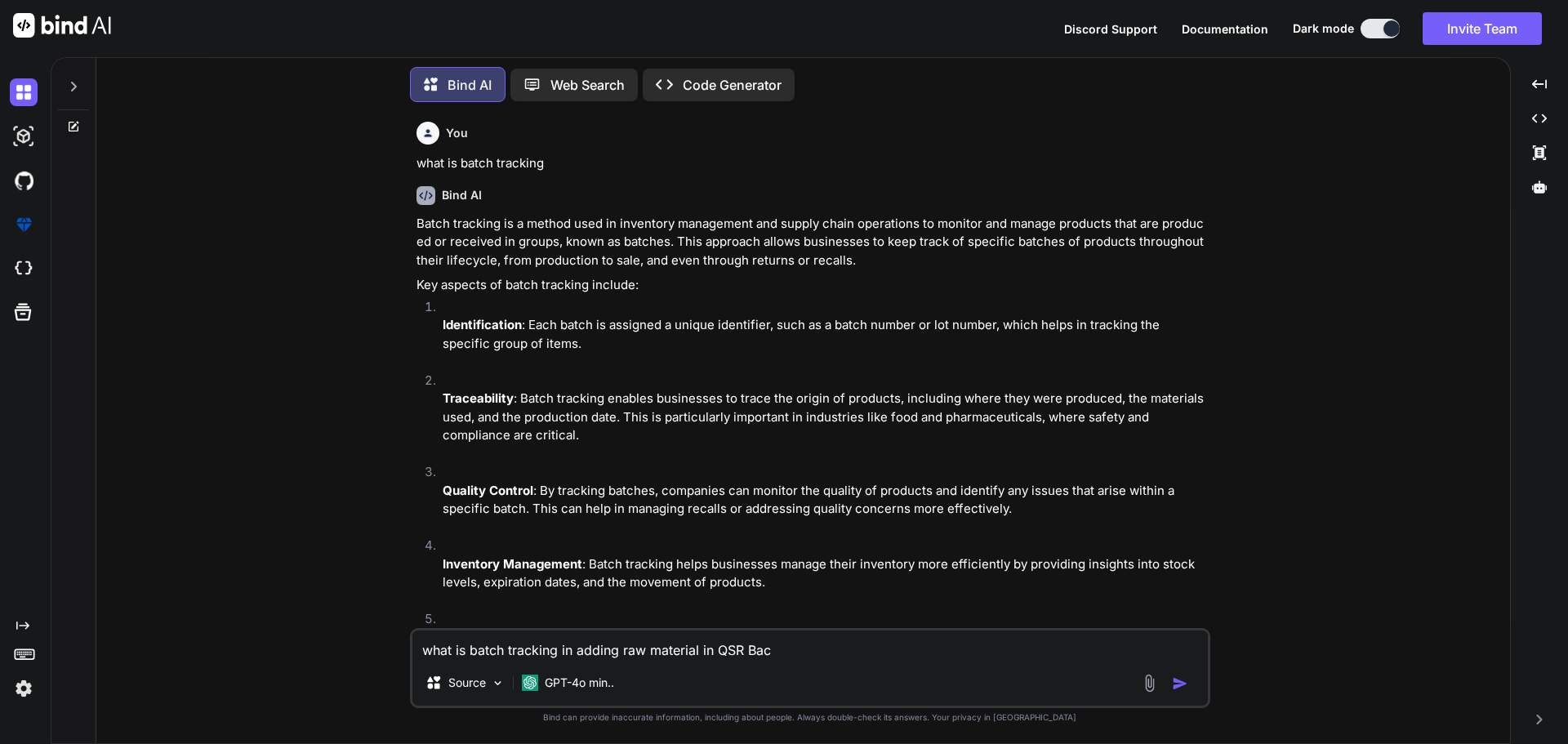
type textarea "x"
type textarea "what is batch tracking in adding raw material in QSR Back"
type textarea "x"
type textarea "what is batch tracking in adding raw material in QSR [PERSON_NAME]"
type textarea "x"
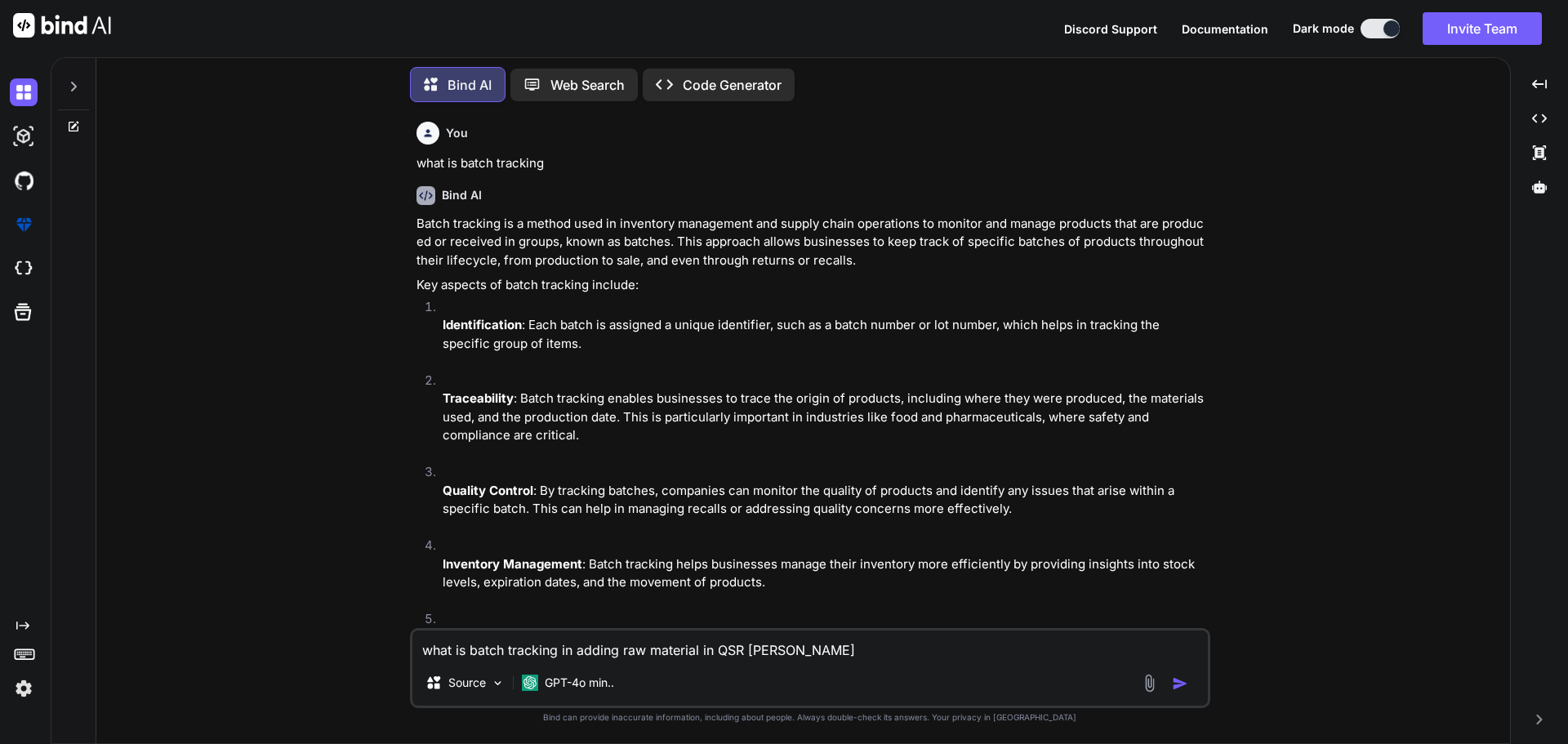
type textarea "what is batch tracking in adding raw material in QSR [PERSON_NAME]"
type textarea "x"
type textarea "what is batch tracking in adding raw material in QSR Backoff"
type textarea "x"
type textarea "what is batch tracking in adding raw material in QSR Backoffi"
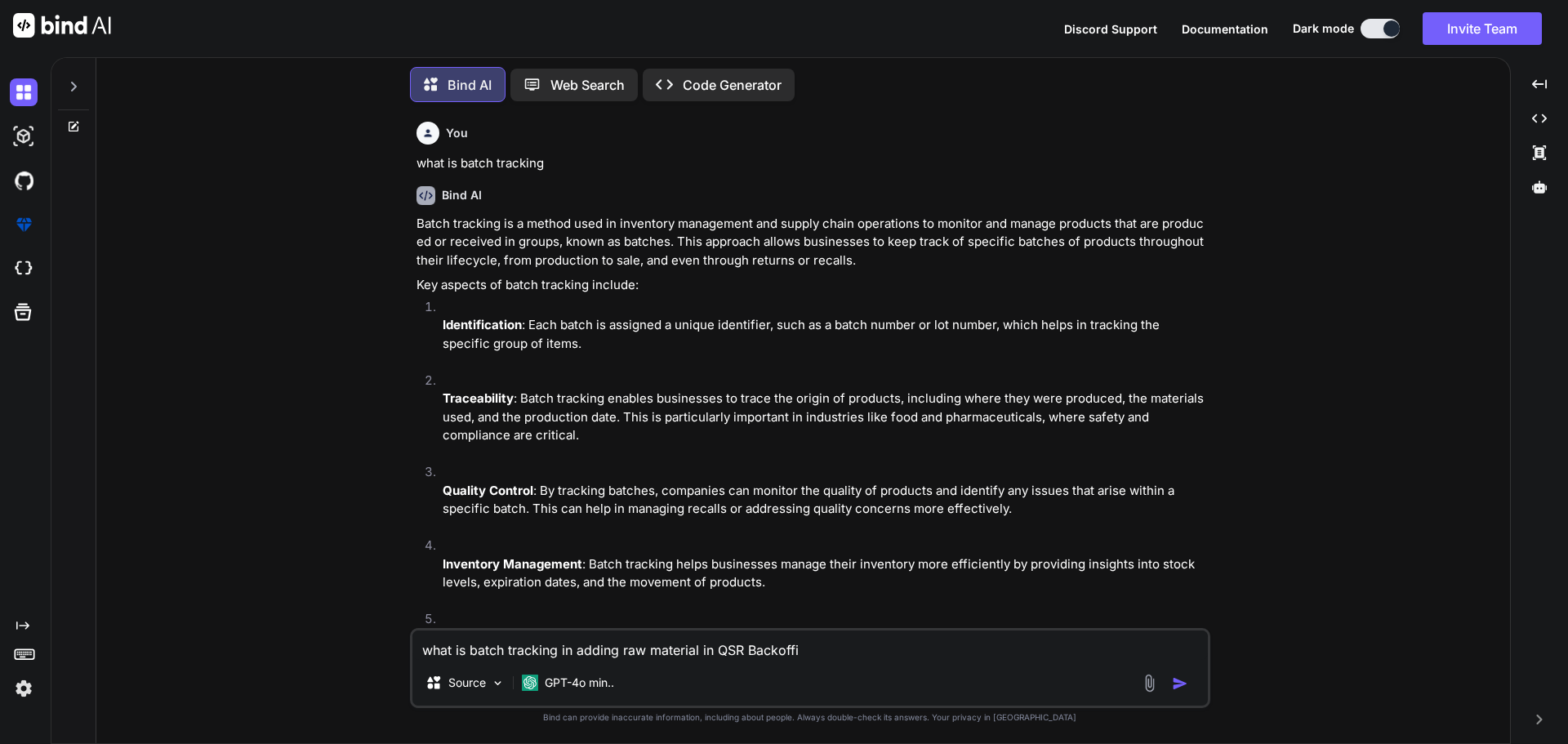
type textarea "x"
type textarea "what is batch tracking in adding raw material in QSR Backoffic"
type textarea "x"
type textarea "what is batch tracking in adding raw material in QSR Backoffice"
type textarea "x"
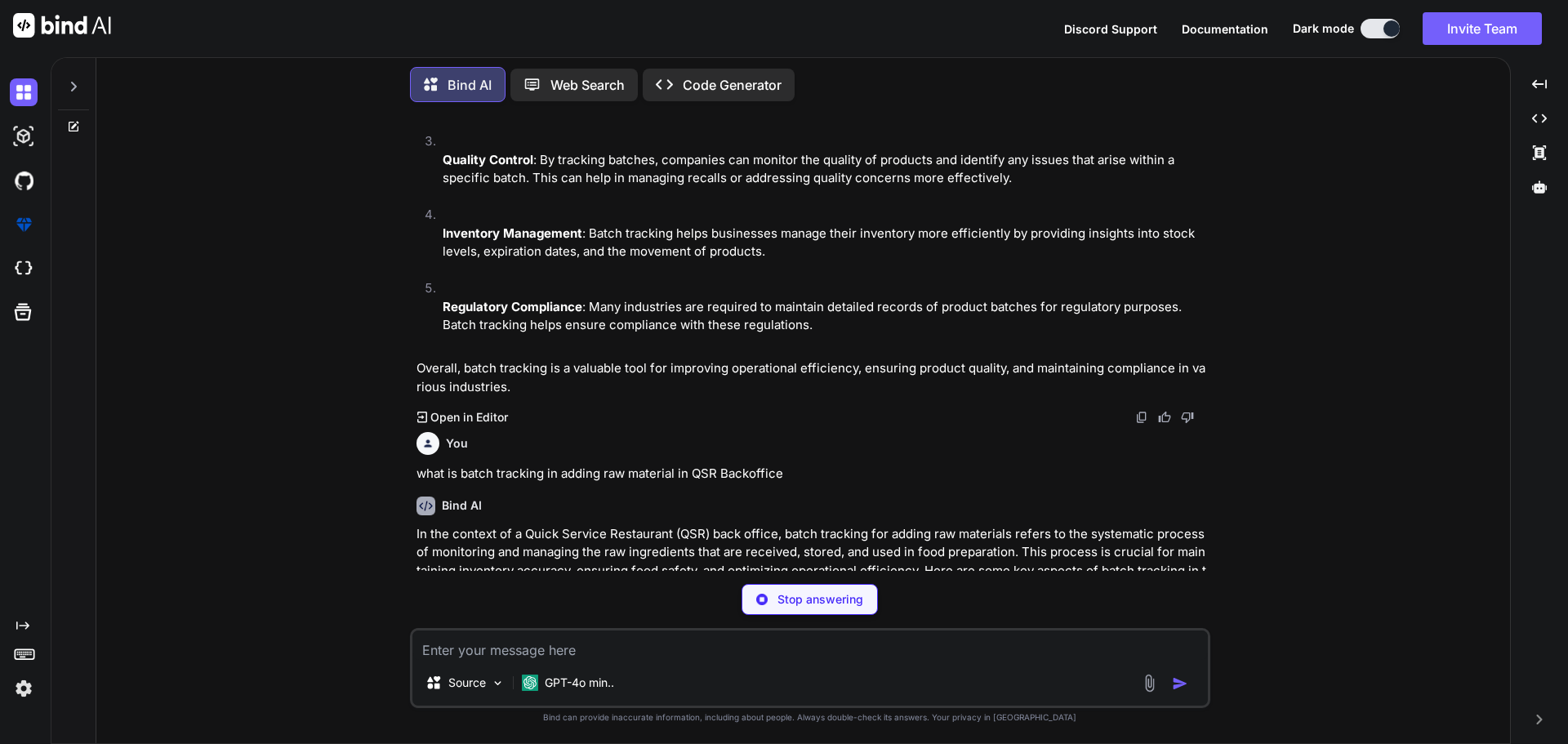
scroll to position [414, 0]
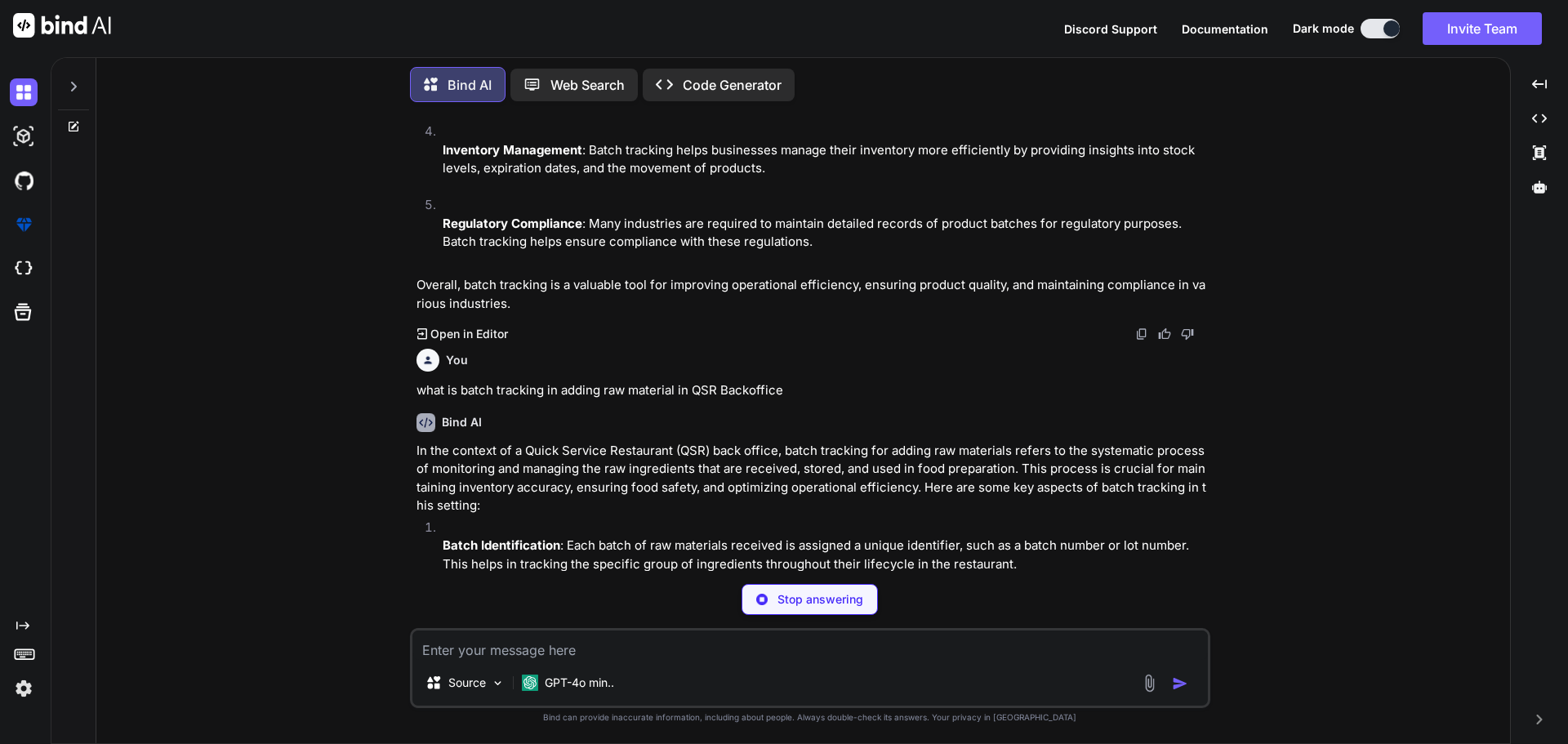
type textarea "x"
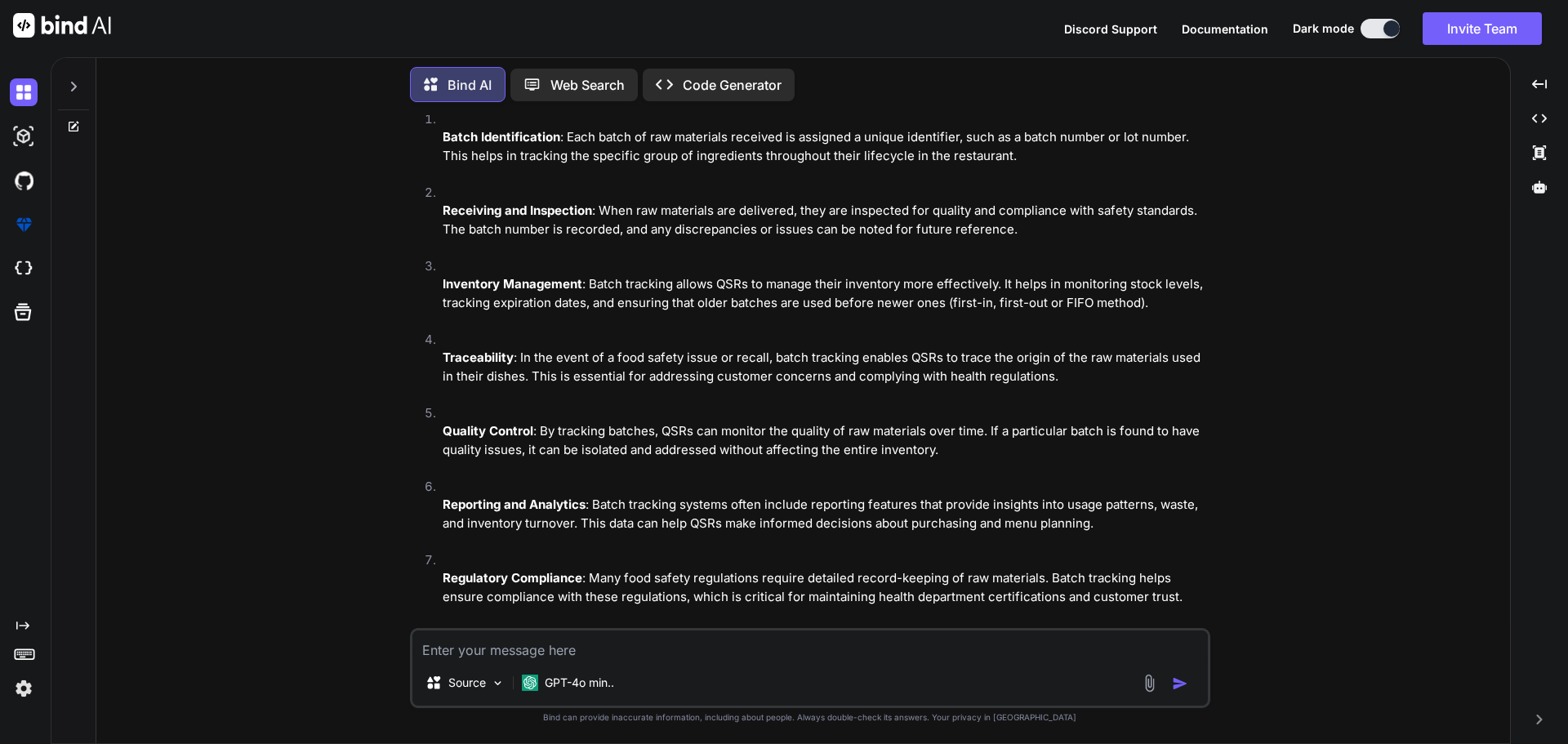
scroll to position [892, 0]
